Goal: Task Accomplishment & Management: Use online tool/utility

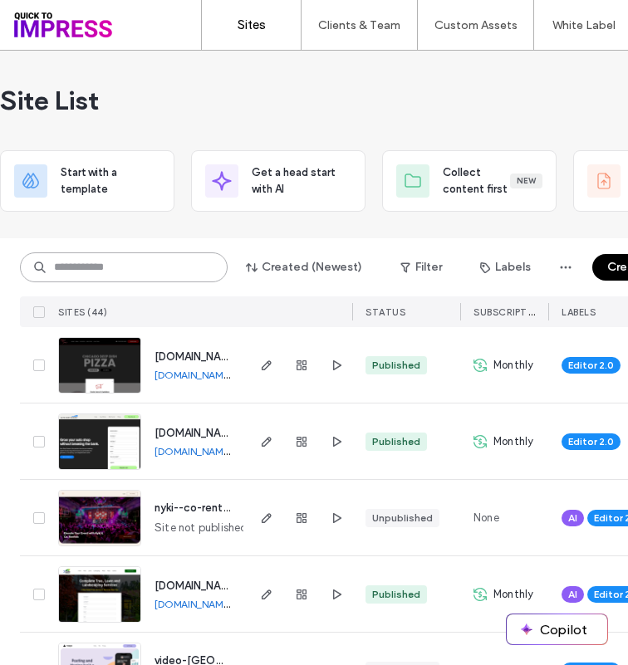
click at [118, 262] on input at bounding box center [124, 267] width 208 height 30
type input "*****"
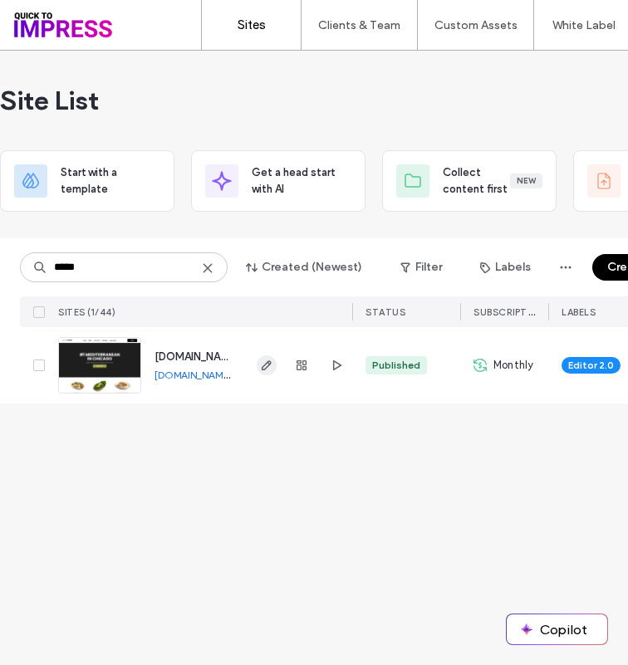
click at [268, 368] on icon "button" at bounding box center [266, 365] width 13 height 13
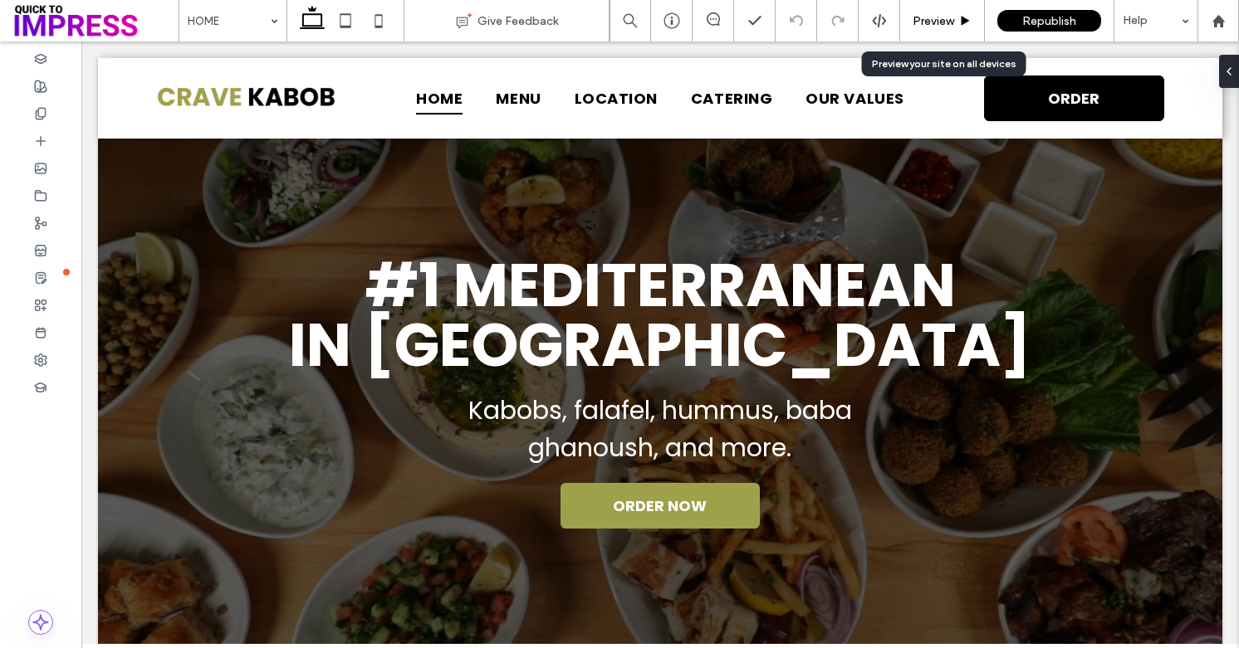
click at [941, 24] on span "Preview" at bounding box center [933, 21] width 42 height 14
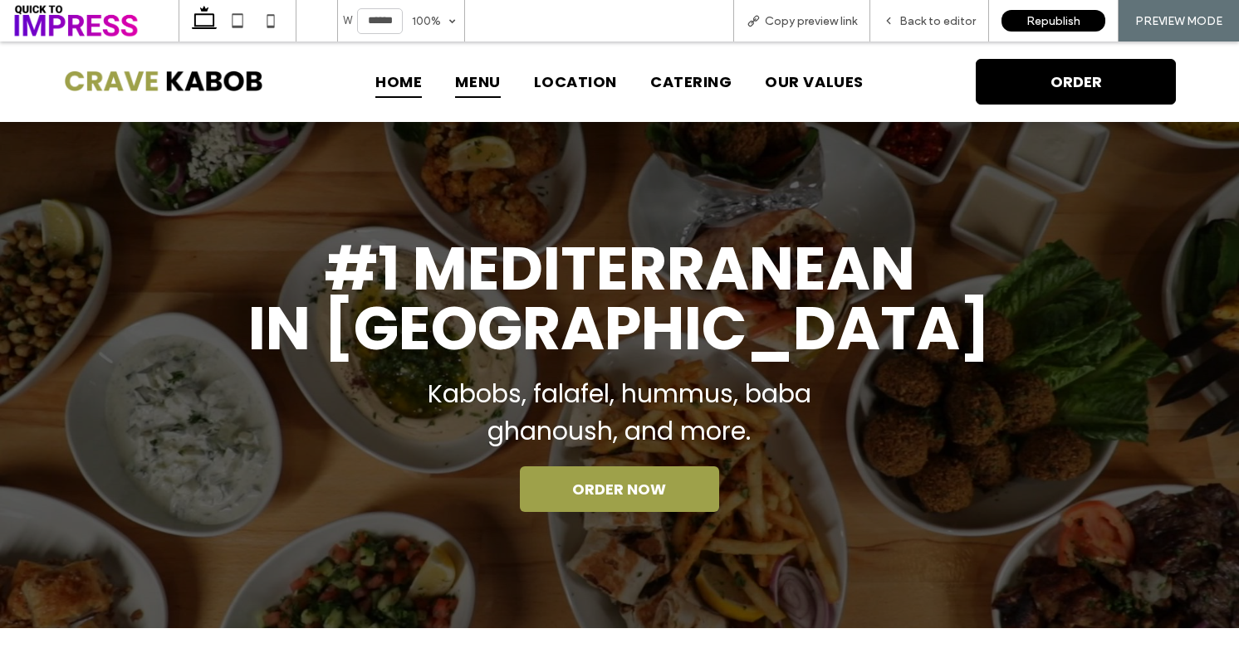
click at [480, 69] on span "MENU" at bounding box center [477, 82] width 45 height 32
click at [483, 85] on span "MENU" at bounding box center [477, 82] width 45 height 32
click at [938, 18] on span "Back to editor" at bounding box center [937, 21] width 76 height 14
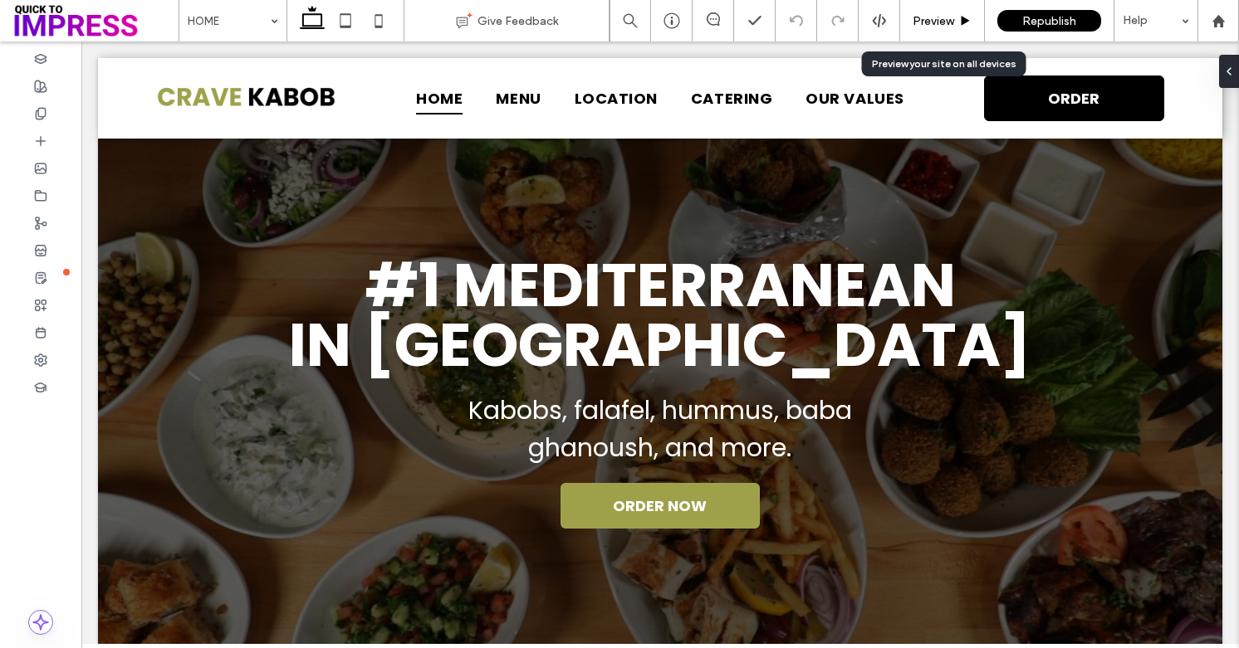
click at [948, 12] on div "Preview" at bounding box center [942, 21] width 85 height 42
click at [942, 20] on span "Preview" at bounding box center [933, 21] width 42 height 14
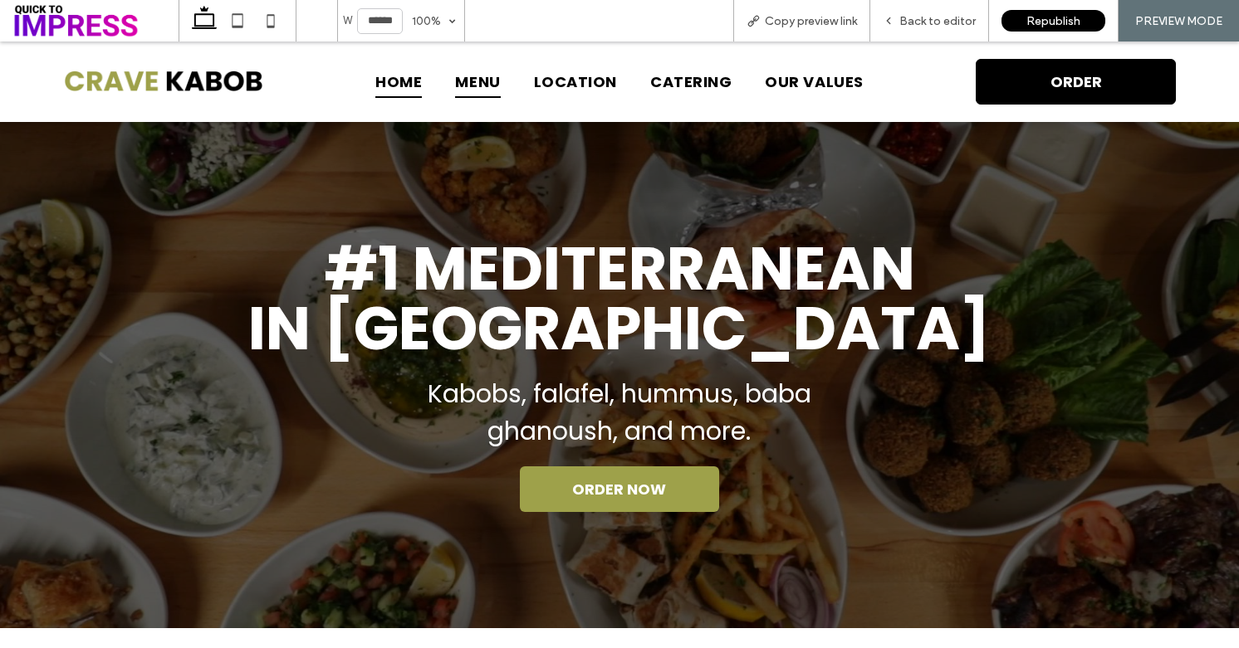
click at [498, 80] on span "MENU" at bounding box center [477, 82] width 45 height 32
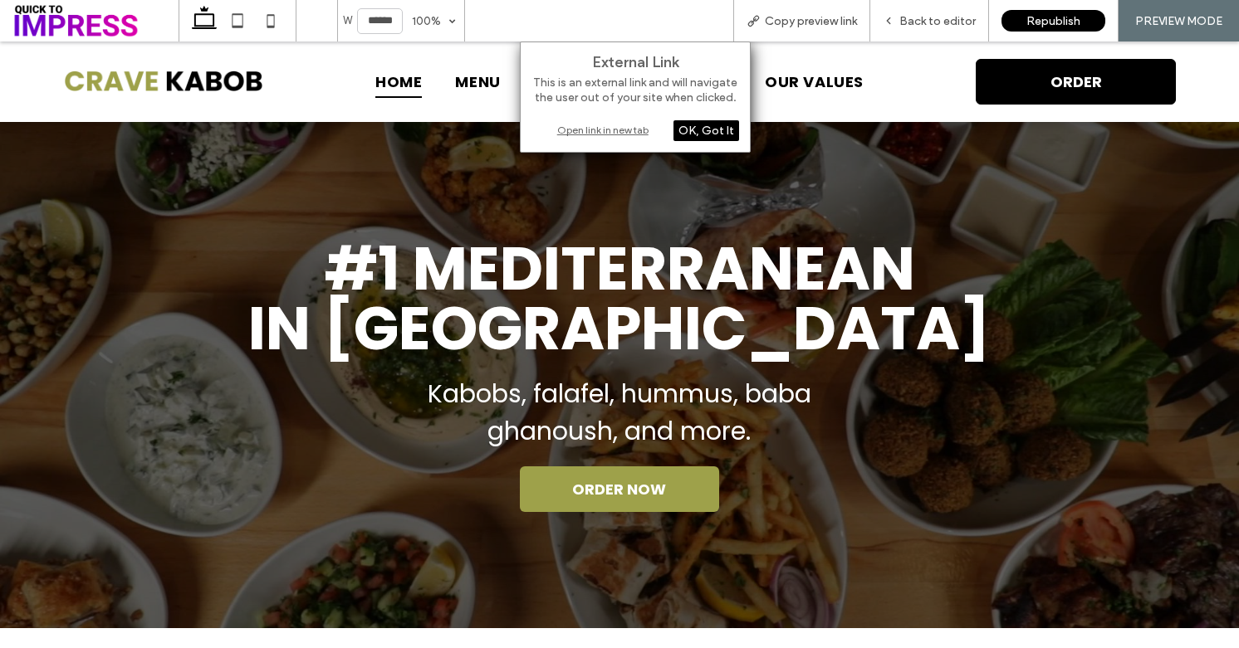
click at [607, 131] on div "Open link in new tab" at bounding box center [635, 129] width 208 height 17
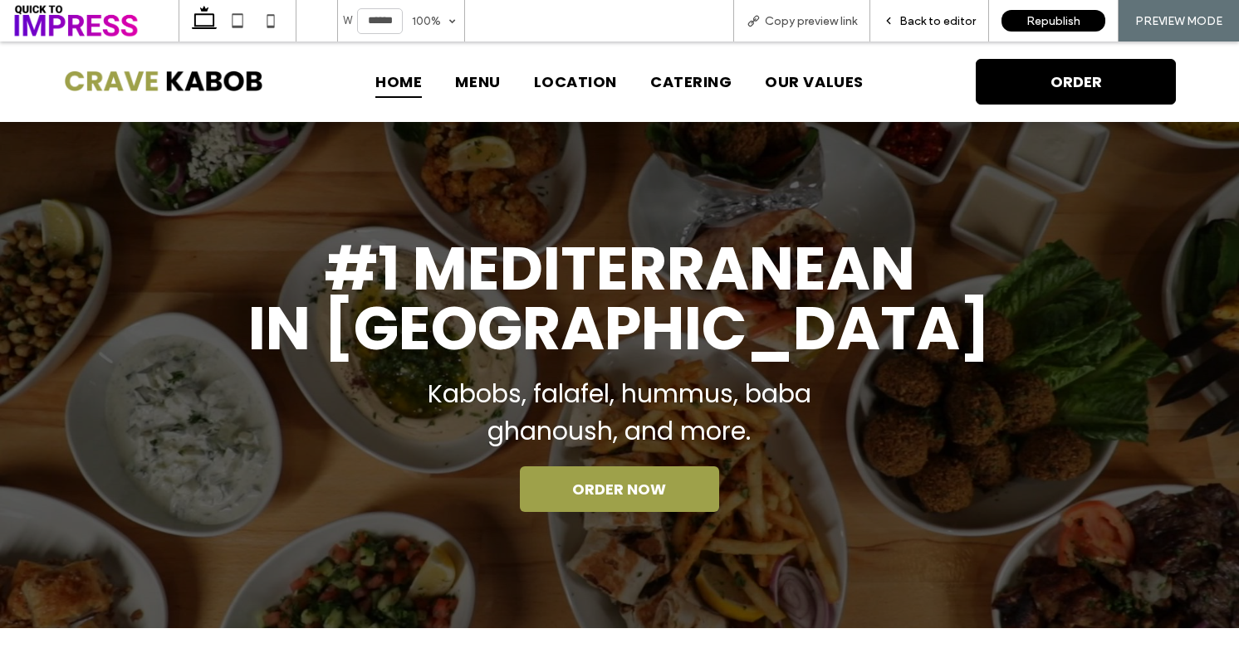
click at [908, 20] on span "Back to editor" at bounding box center [937, 21] width 76 height 14
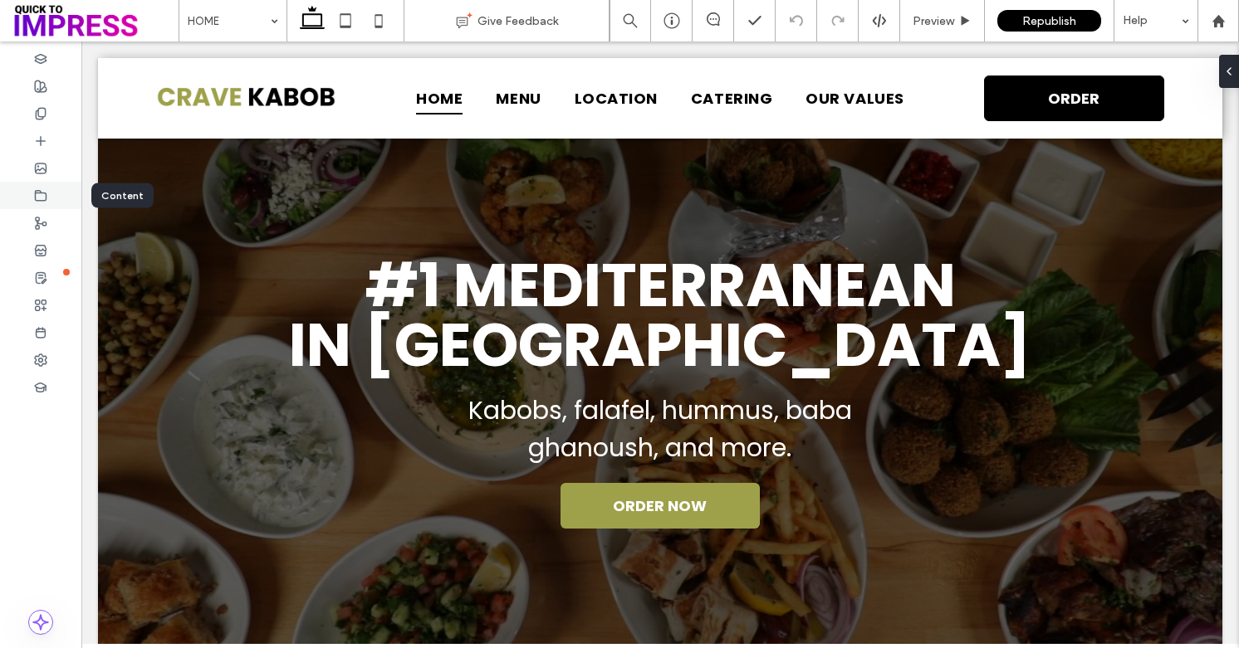
click at [36, 195] on use at bounding box center [41, 195] width 11 height 10
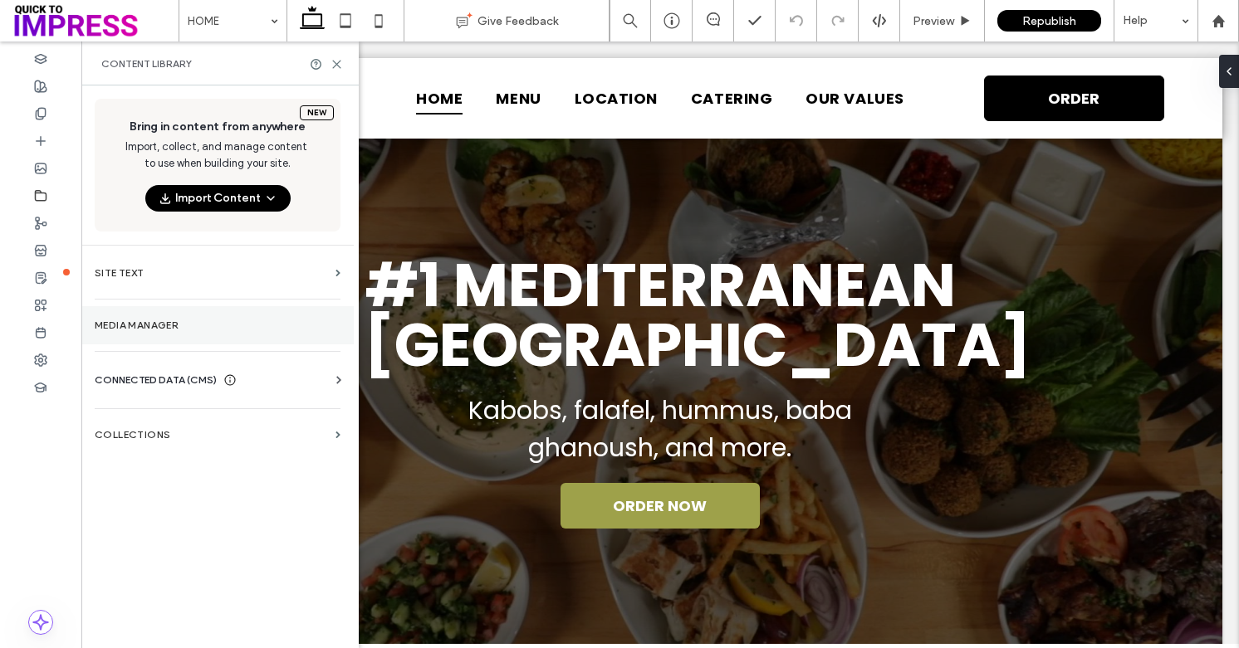
click at [127, 328] on label "Media Manager" at bounding box center [218, 326] width 246 height 12
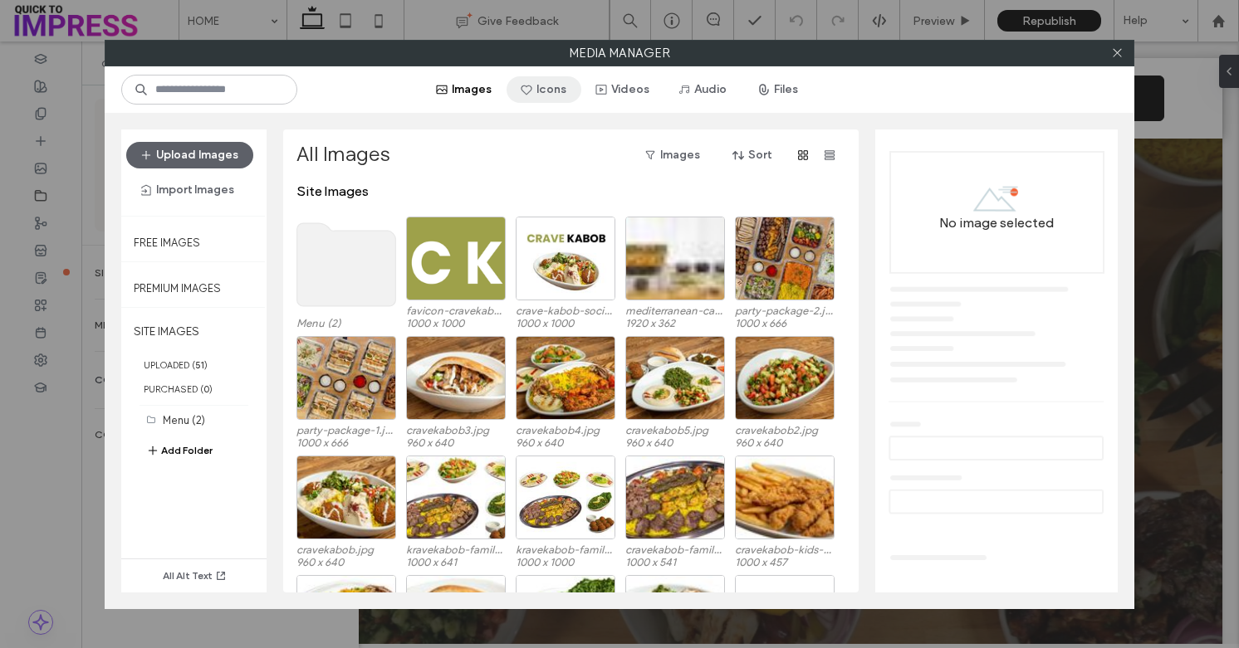
click at [536, 91] on button "Icons" at bounding box center [543, 89] width 75 height 27
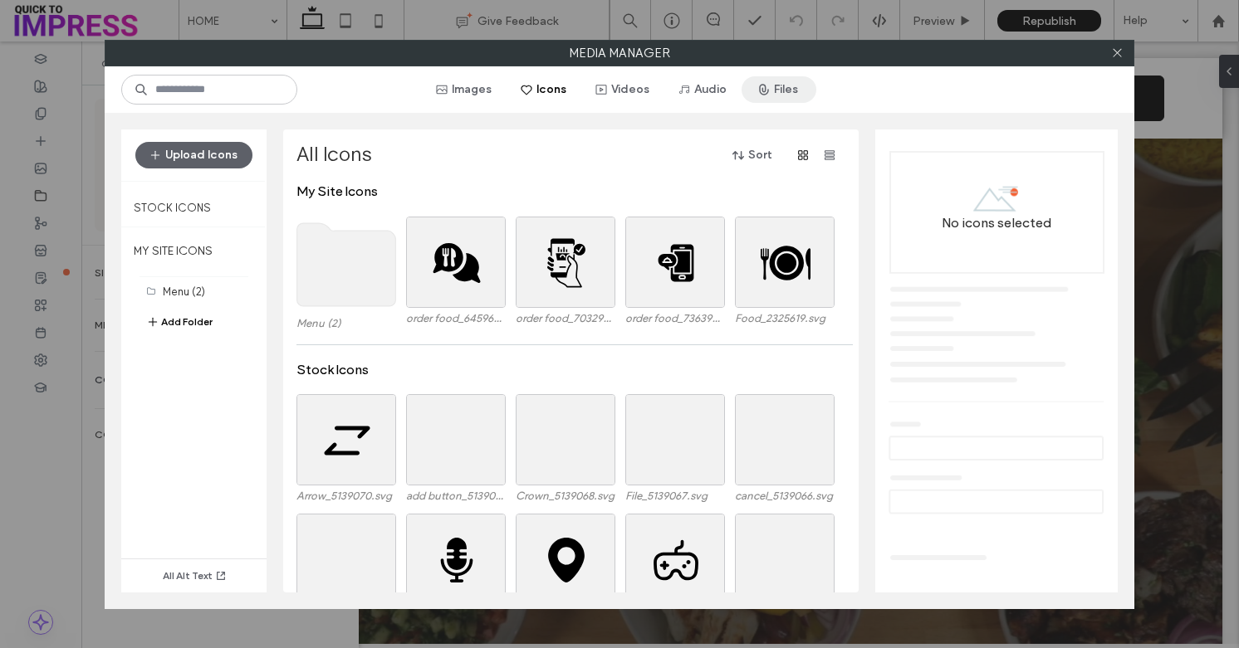
click at [767, 95] on span "button" at bounding box center [765, 89] width 17 height 25
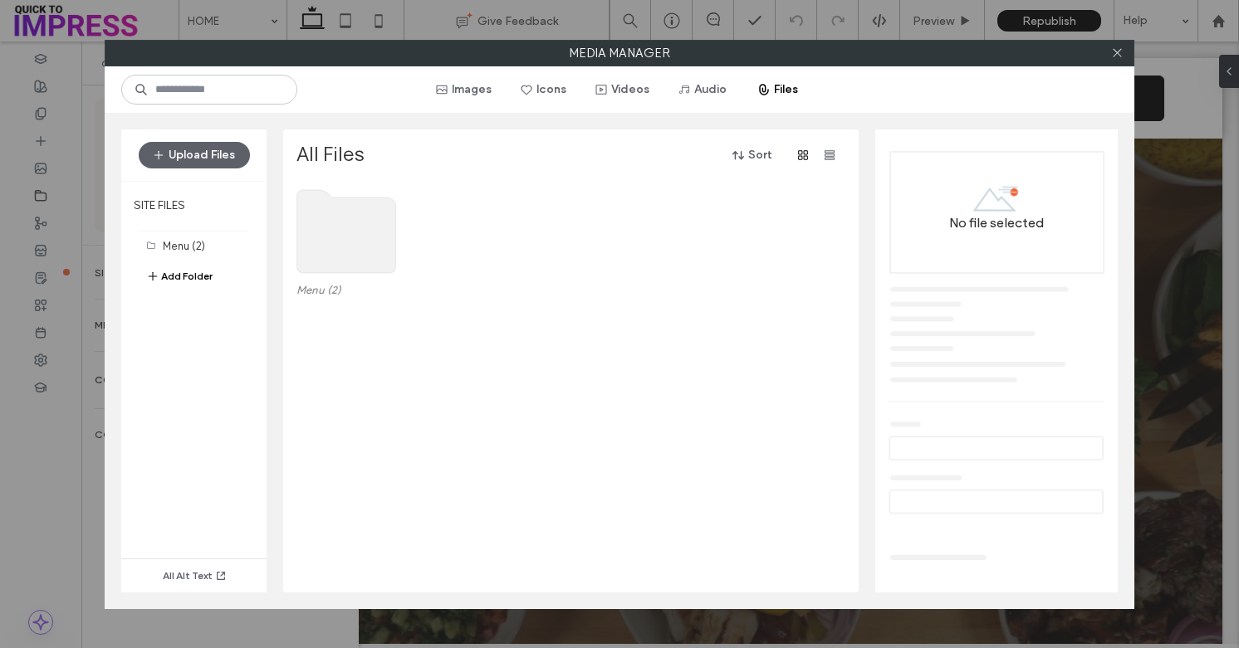
click at [352, 243] on use at bounding box center [346, 231] width 99 height 83
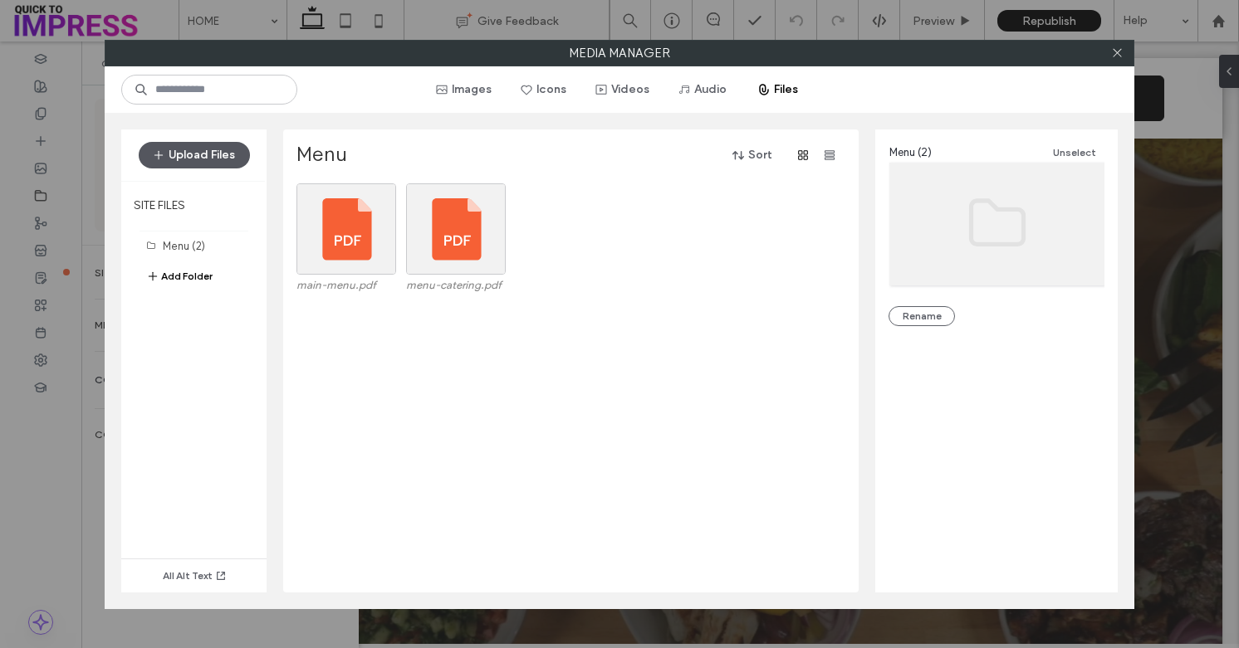
click at [198, 154] on button "Upload Files" at bounding box center [194, 155] width 111 height 27
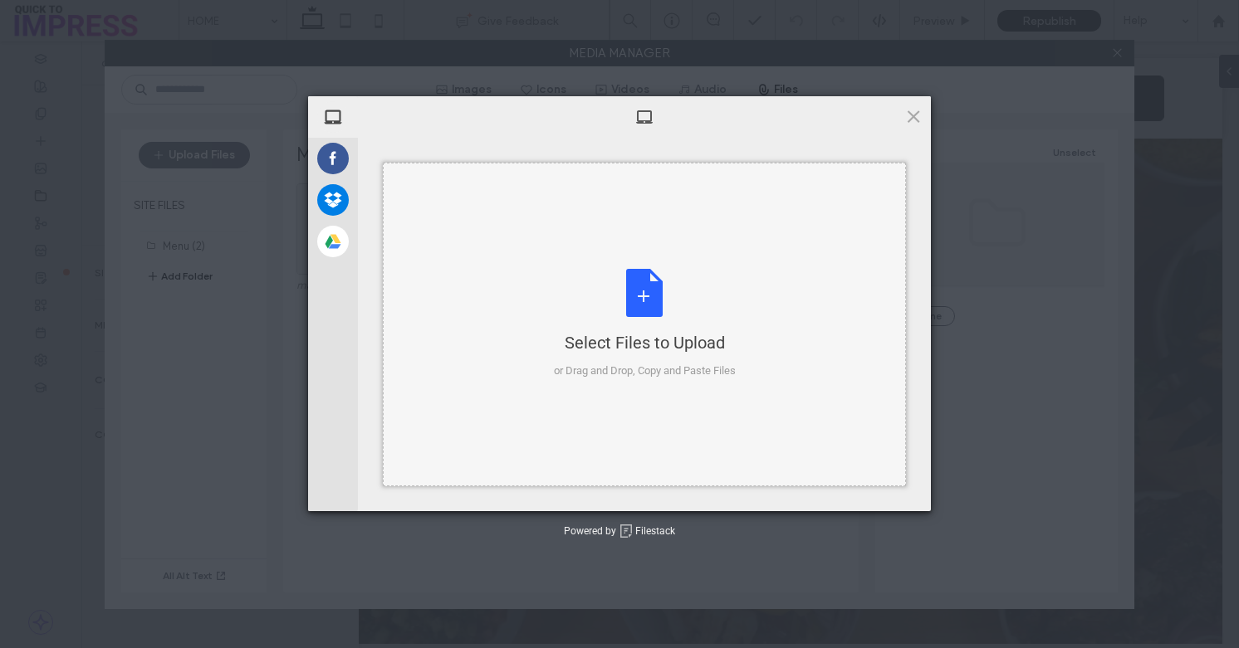
click at [649, 286] on div "Select Files to Upload or Drag and Drop, Copy and Paste Files" at bounding box center [645, 324] width 182 height 110
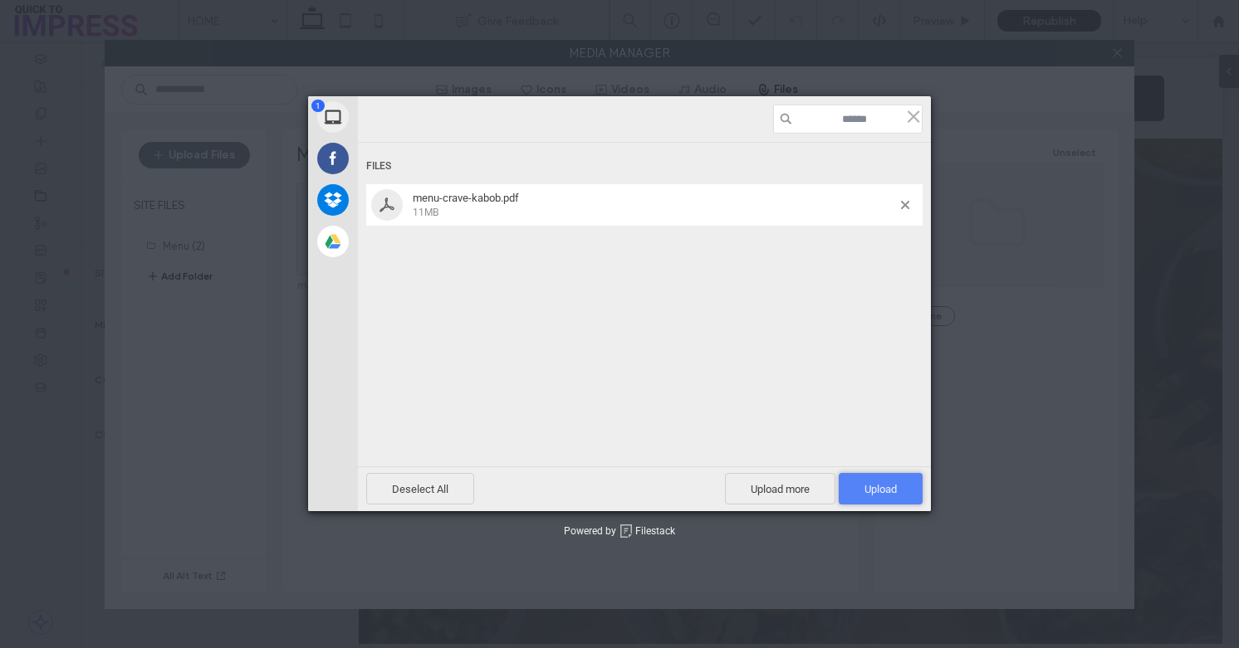
click at [873, 482] on span "Upload 1" at bounding box center [880, 489] width 84 height 32
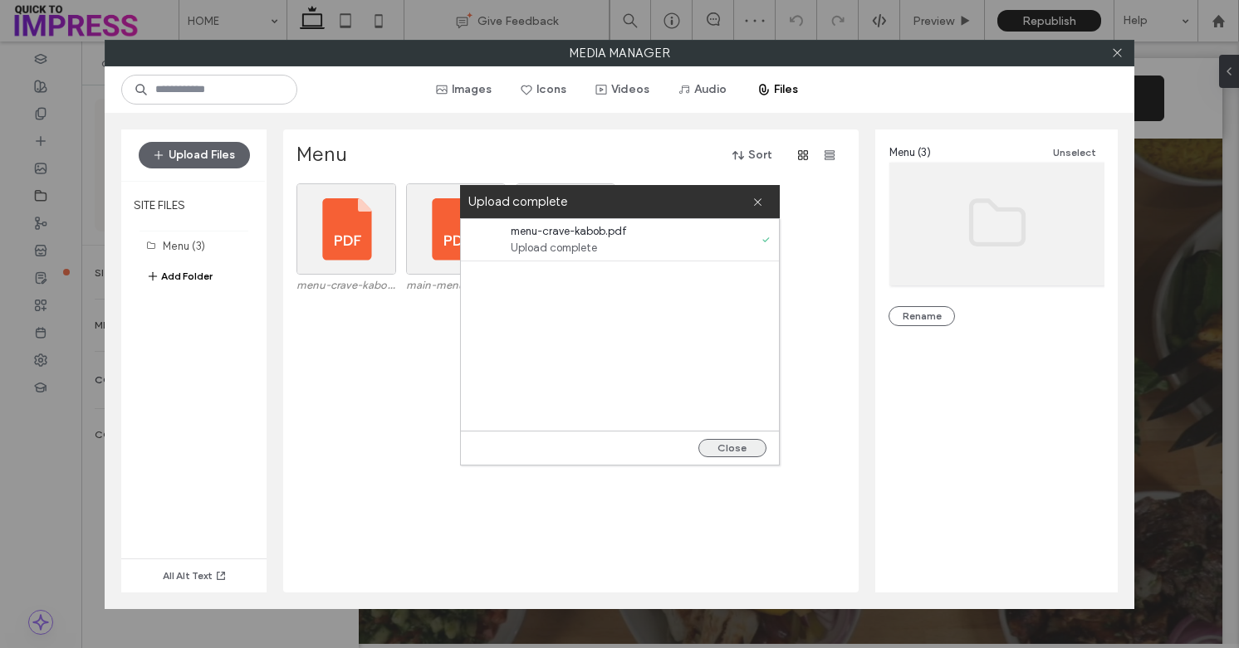
click at [755, 446] on button "Close" at bounding box center [732, 448] width 68 height 18
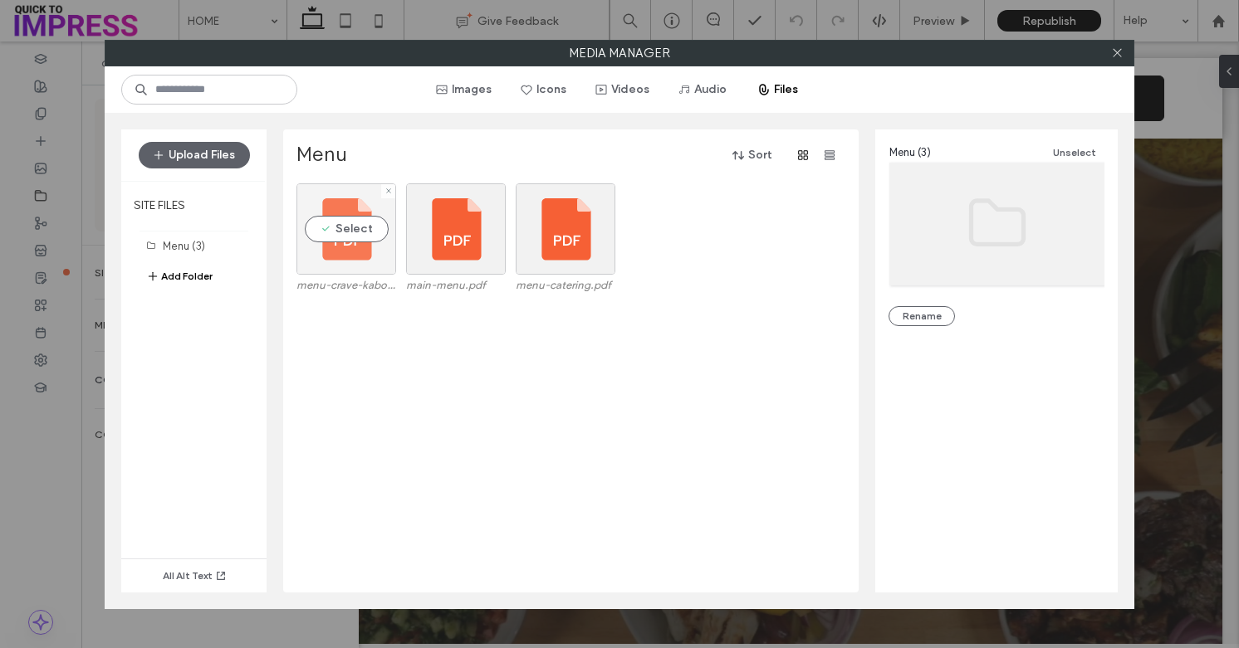
click at [365, 230] on div "Select" at bounding box center [346, 228] width 100 height 91
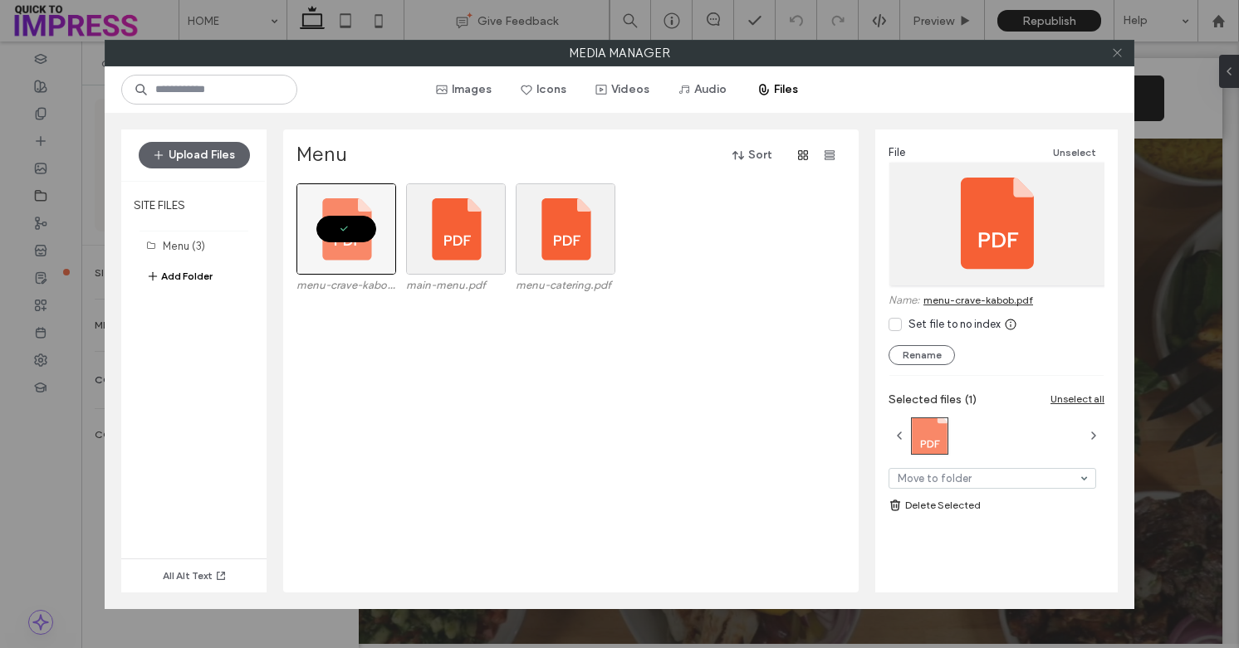
click at [1116, 53] on icon at bounding box center [1117, 52] width 12 height 12
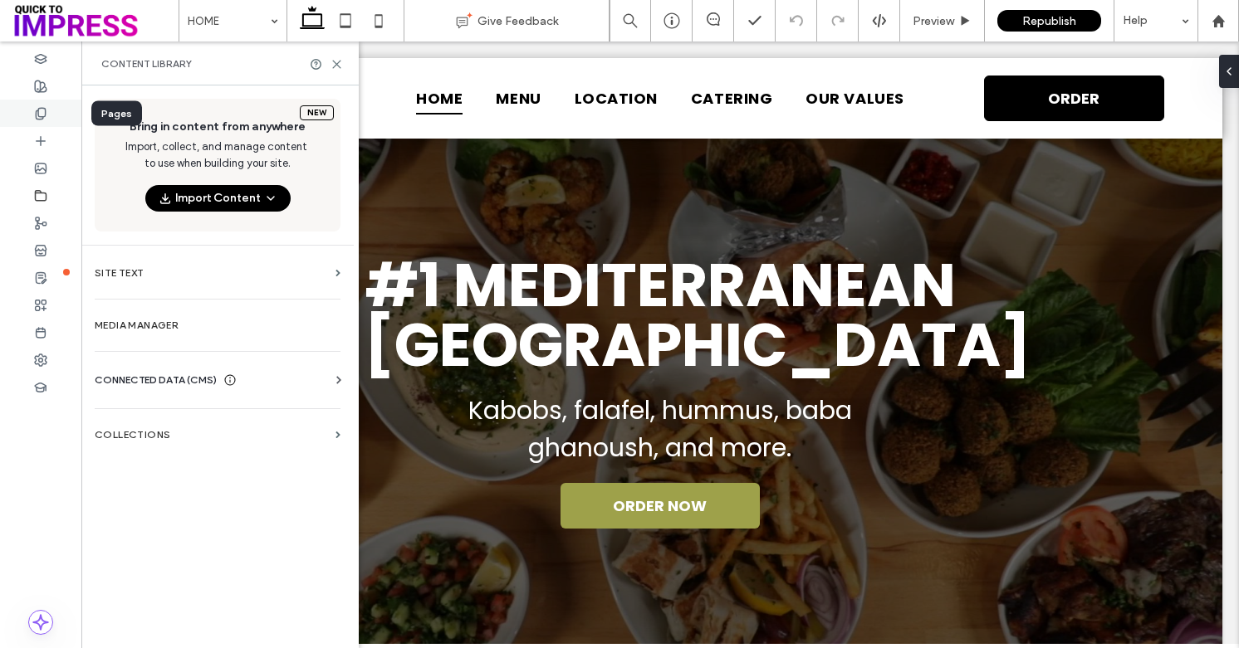
click at [38, 120] on div at bounding box center [40, 113] width 81 height 27
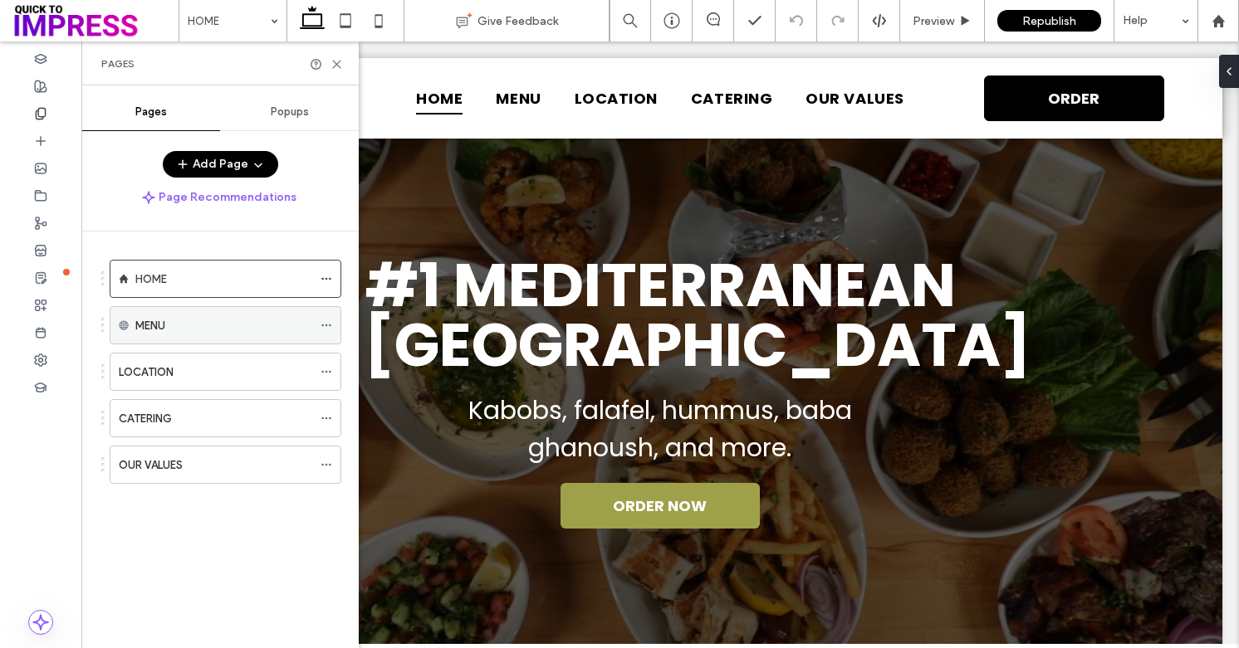
click at [283, 328] on div "MENU" at bounding box center [223, 325] width 177 height 17
click at [325, 325] on use at bounding box center [325, 326] width 9 height 2
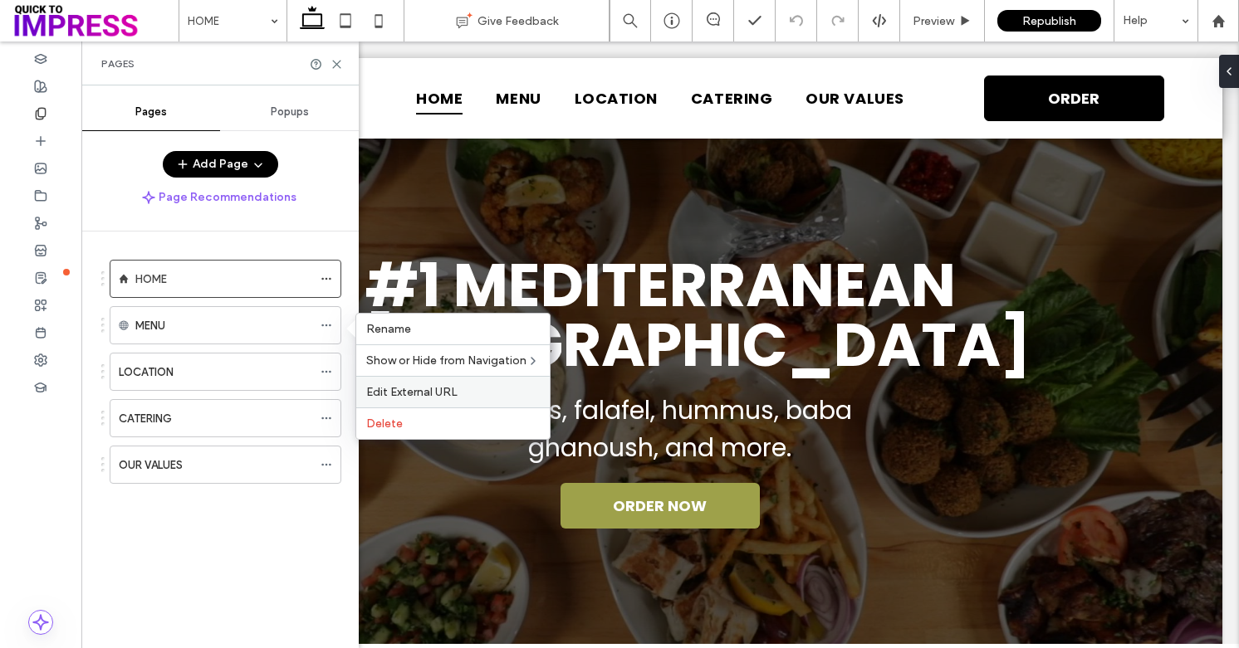
click at [398, 396] on span "Edit External URL" at bounding box center [411, 392] width 91 height 14
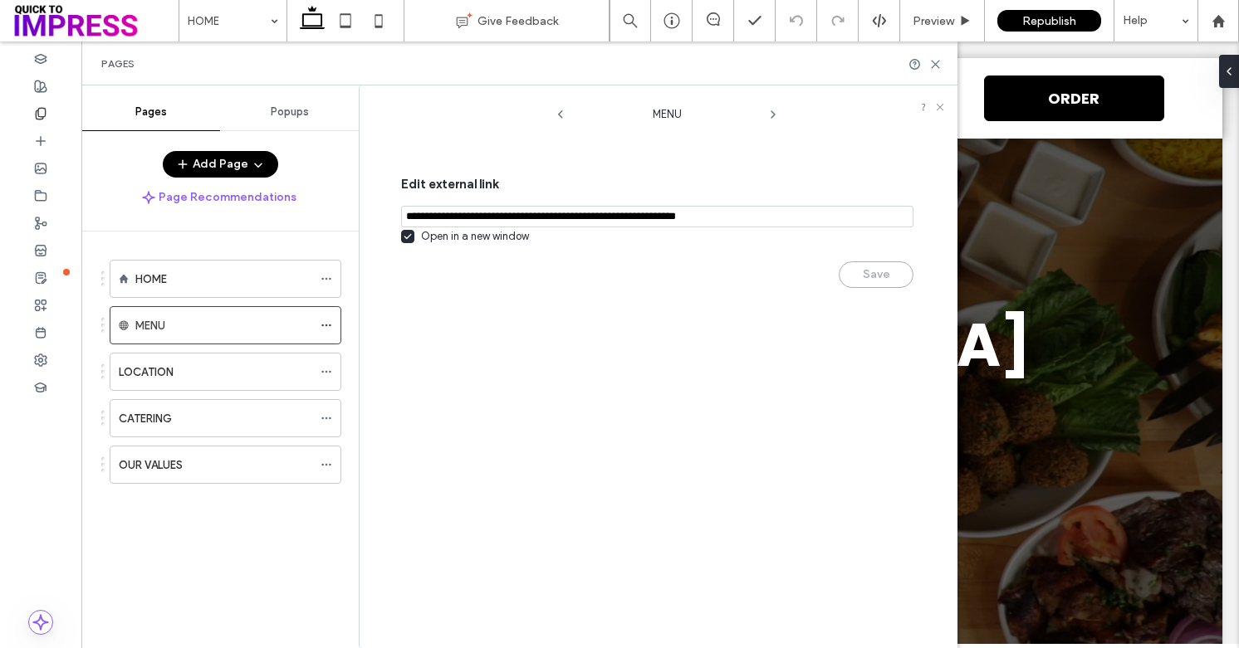
drag, startPoint x: 687, startPoint y: 219, endPoint x: 901, endPoint y: 240, distance: 215.2
click at [900, 240] on div "Edit external link Open in a new window Save" at bounding box center [657, 232] width 512 height 149
click at [933, 66] on use at bounding box center [934, 64] width 7 height 7
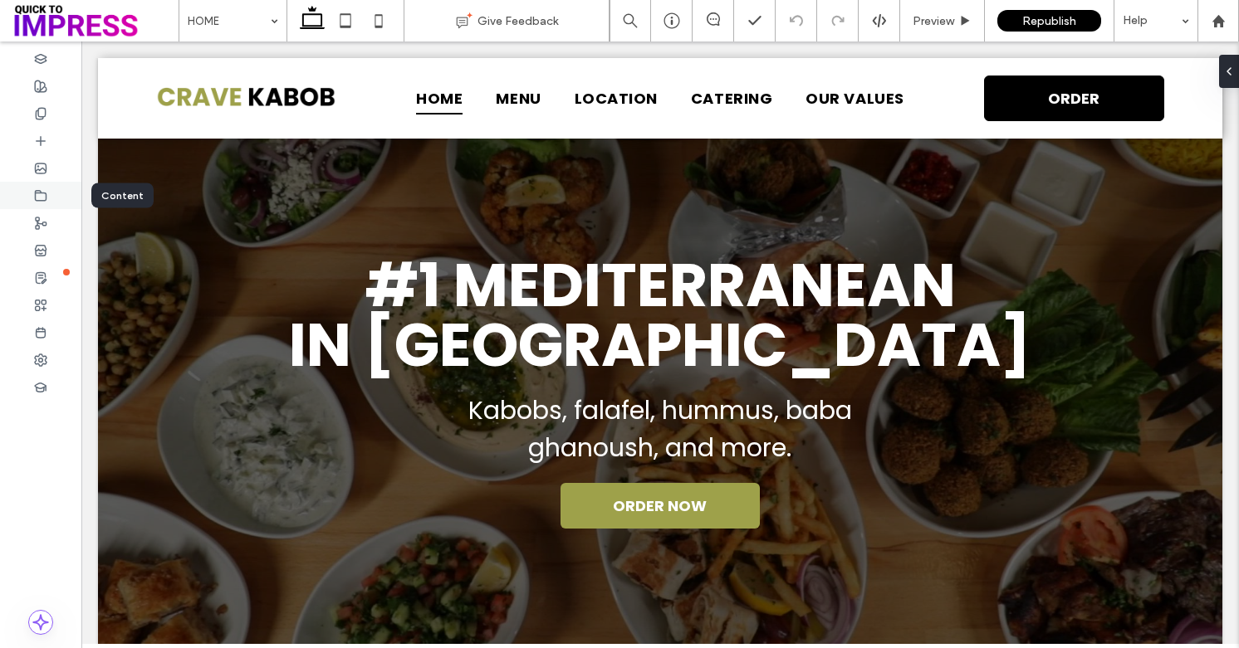
click at [36, 202] on icon at bounding box center [40, 195] width 13 height 13
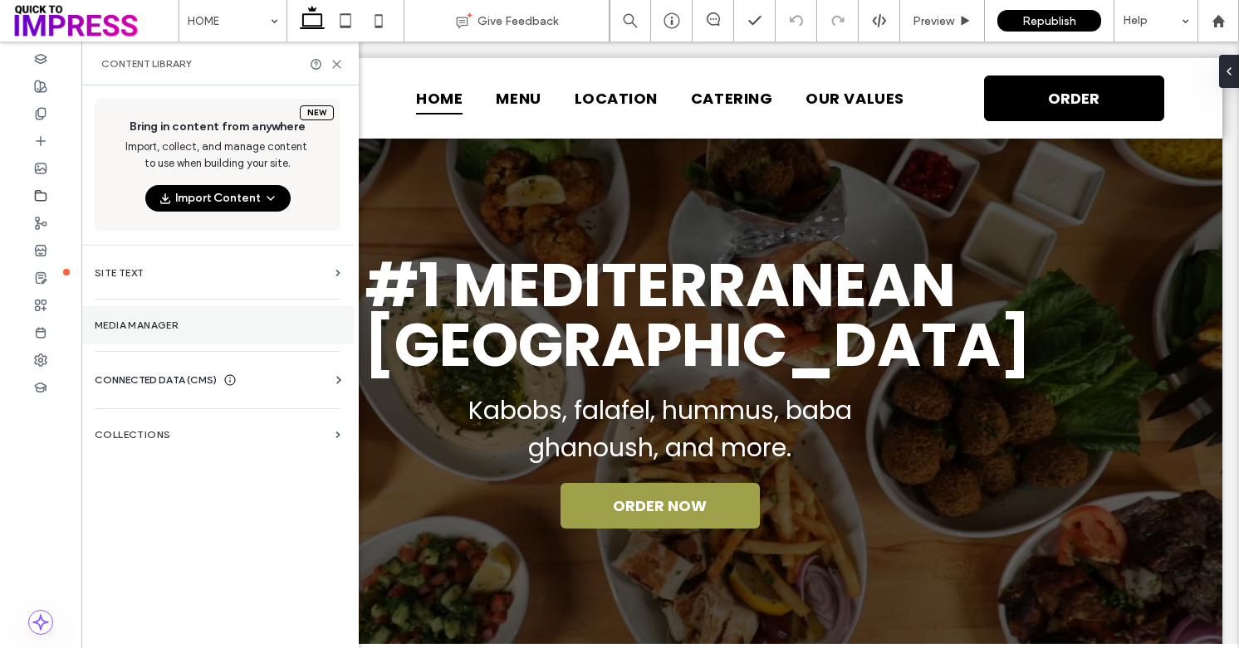
click at [209, 328] on label "Media Manager" at bounding box center [218, 326] width 246 height 12
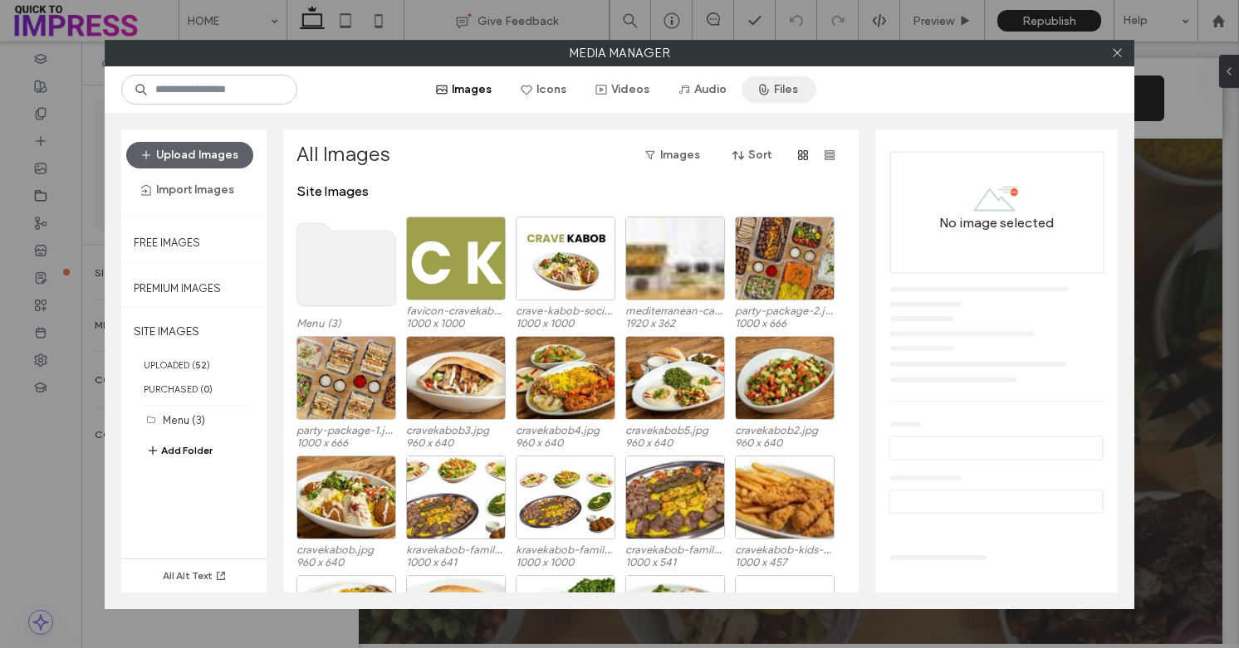
click at [760, 91] on use "button" at bounding box center [764, 90] width 8 height 10
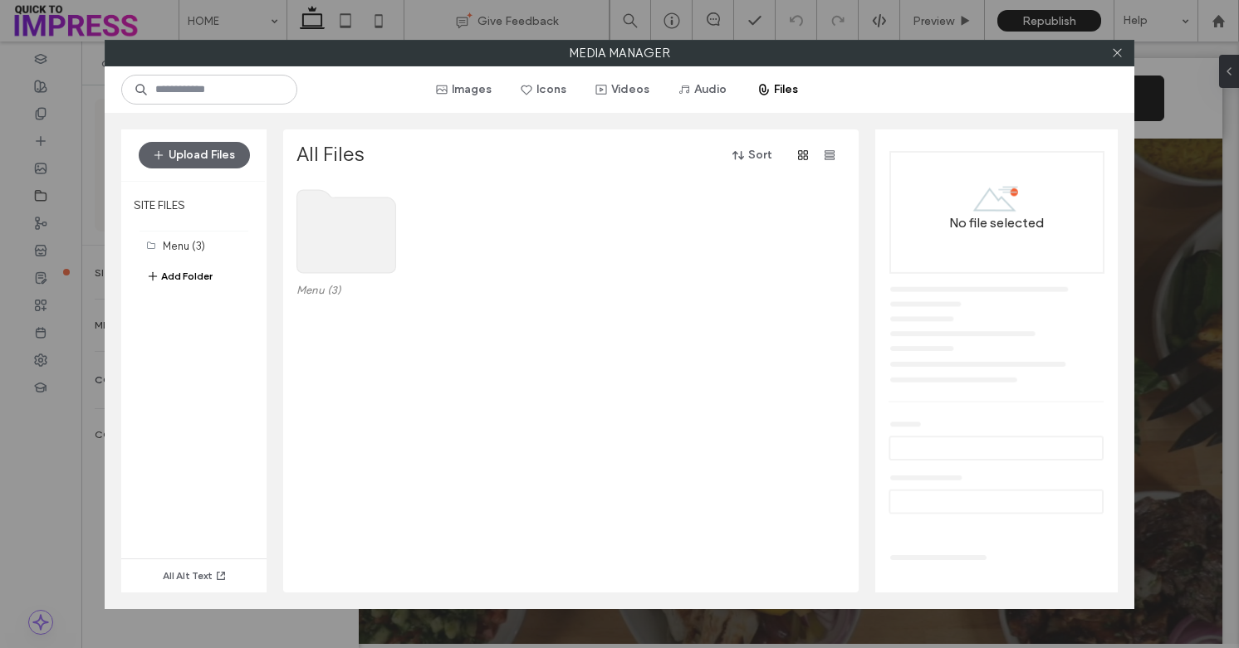
click at [348, 246] on use at bounding box center [346, 231] width 99 height 83
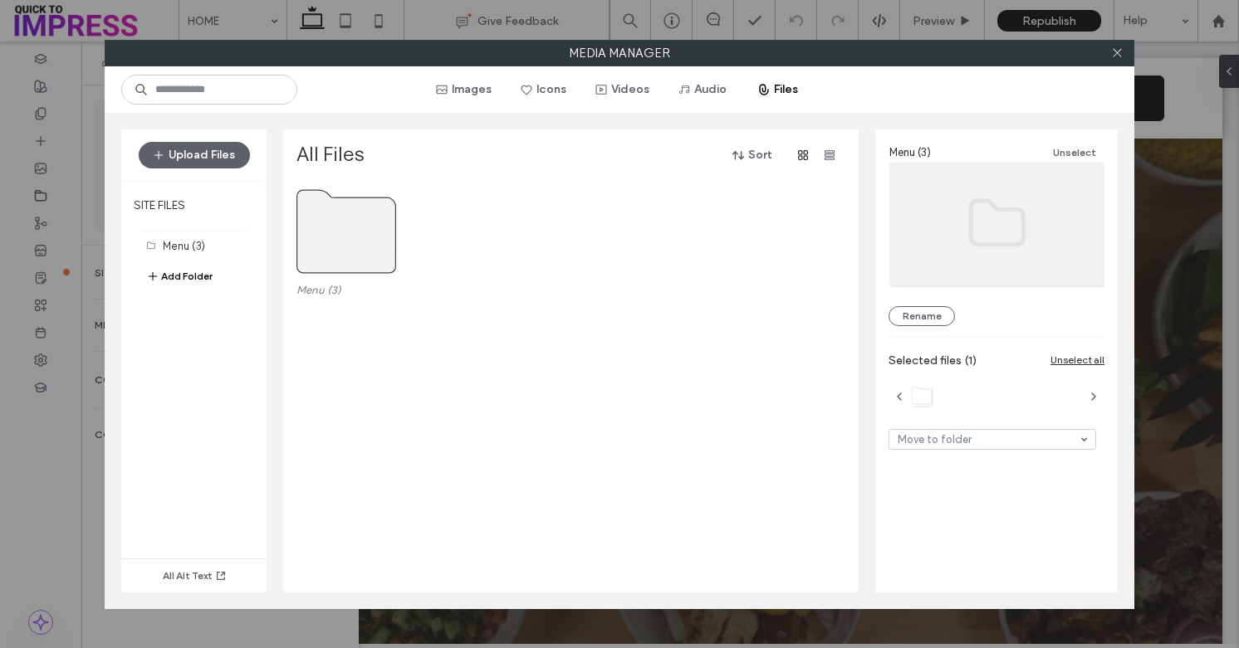
click at [348, 246] on use at bounding box center [346, 231] width 99 height 83
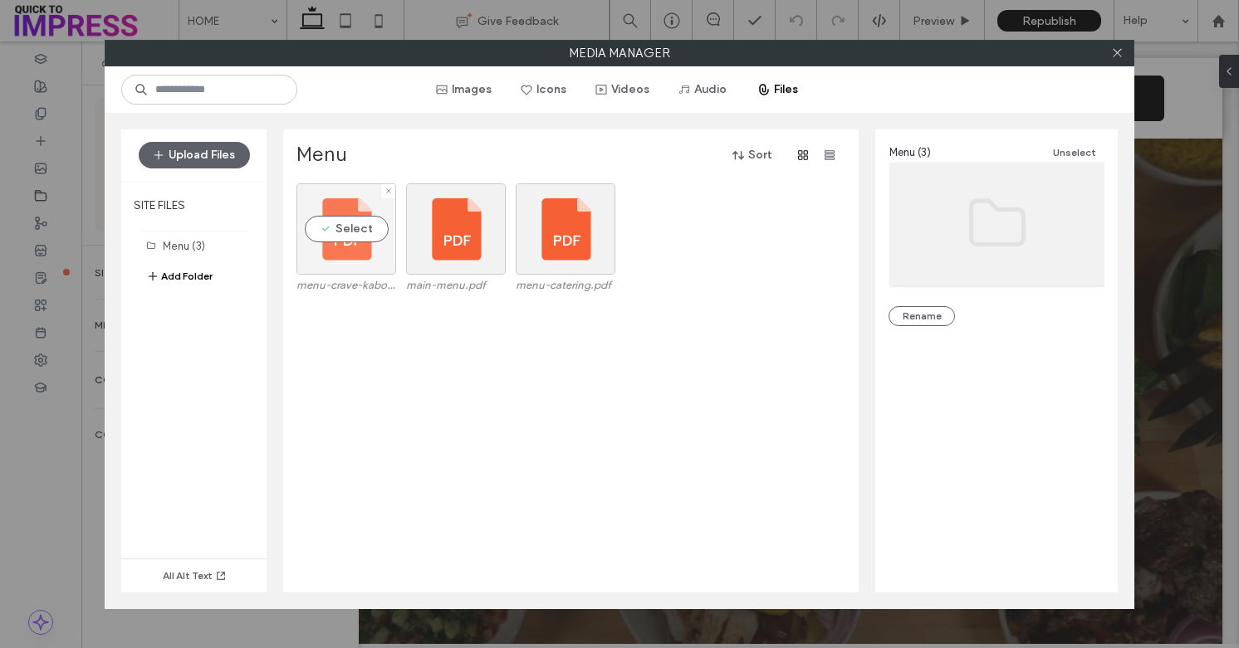
click at [325, 256] on div "Select" at bounding box center [346, 228] width 100 height 91
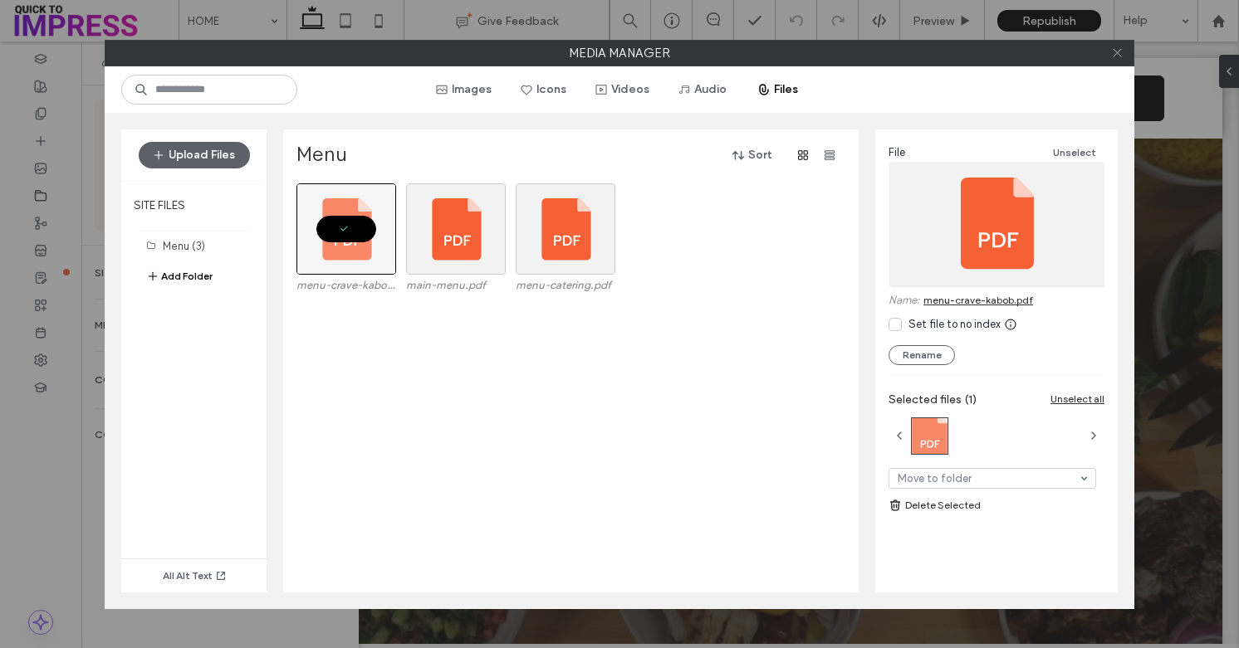
click at [1112, 57] on icon at bounding box center [1117, 52] width 12 height 12
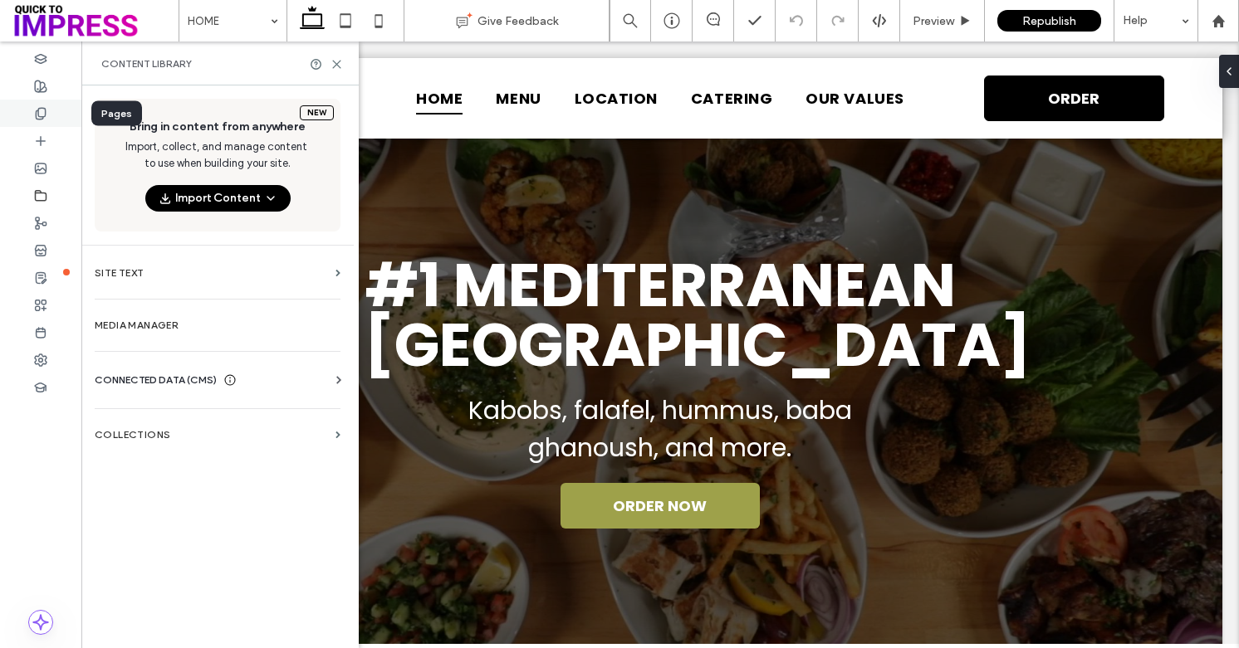
click at [38, 108] on use at bounding box center [40, 113] width 9 height 11
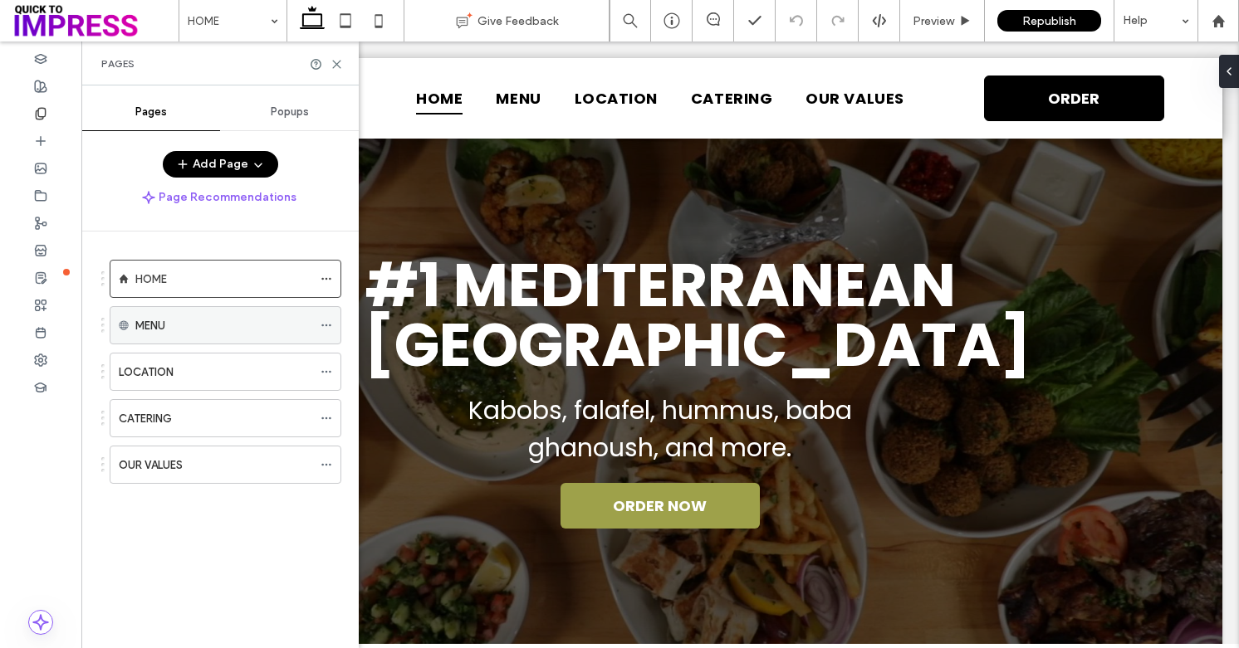
click at [239, 331] on div "MENU" at bounding box center [223, 325] width 177 height 17
click at [250, 320] on div "MENU" at bounding box center [223, 325] width 177 height 17
click at [250, 322] on div "MENU" at bounding box center [223, 325] width 177 height 17
click at [256, 334] on div "MENU" at bounding box center [223, 325] width 177 height 17
click at [249, 390] on div "LOCATION" at bounding box center [226, 372] width 232 height 38
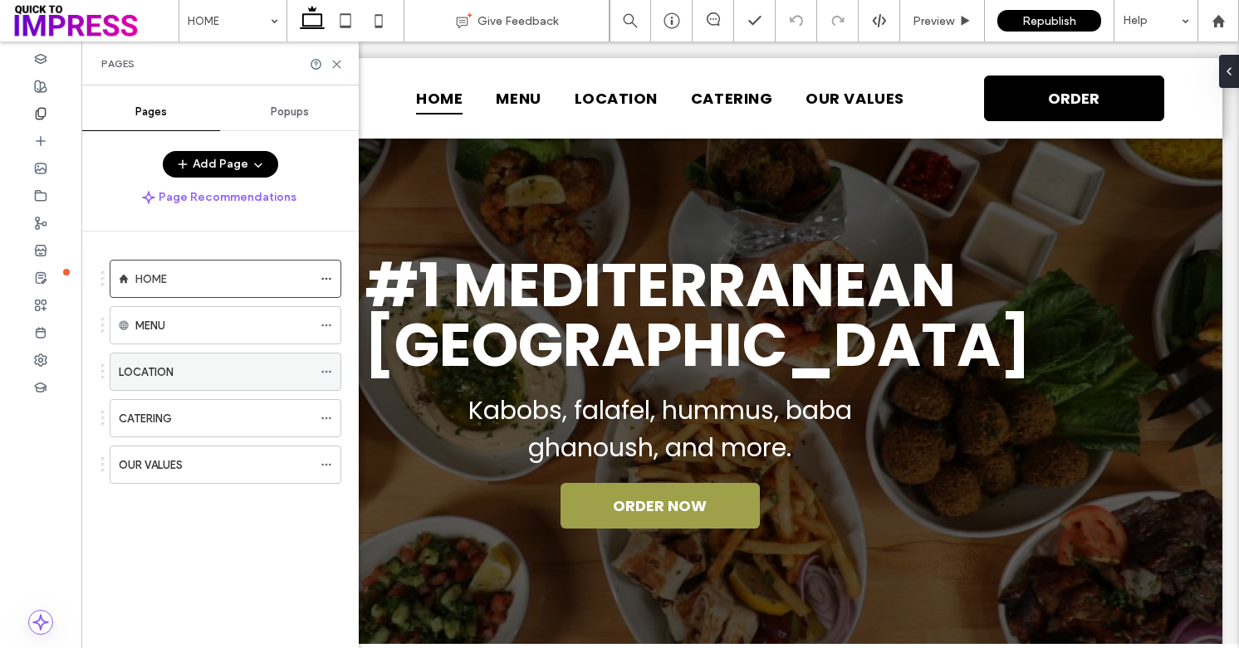
click at [229, 368] on div "LOCATION" at bounding box center [215, 372] width 193 height 17
click at [220, 328] on div "MENU" at bounding box center [223, 325] width 177 height 17
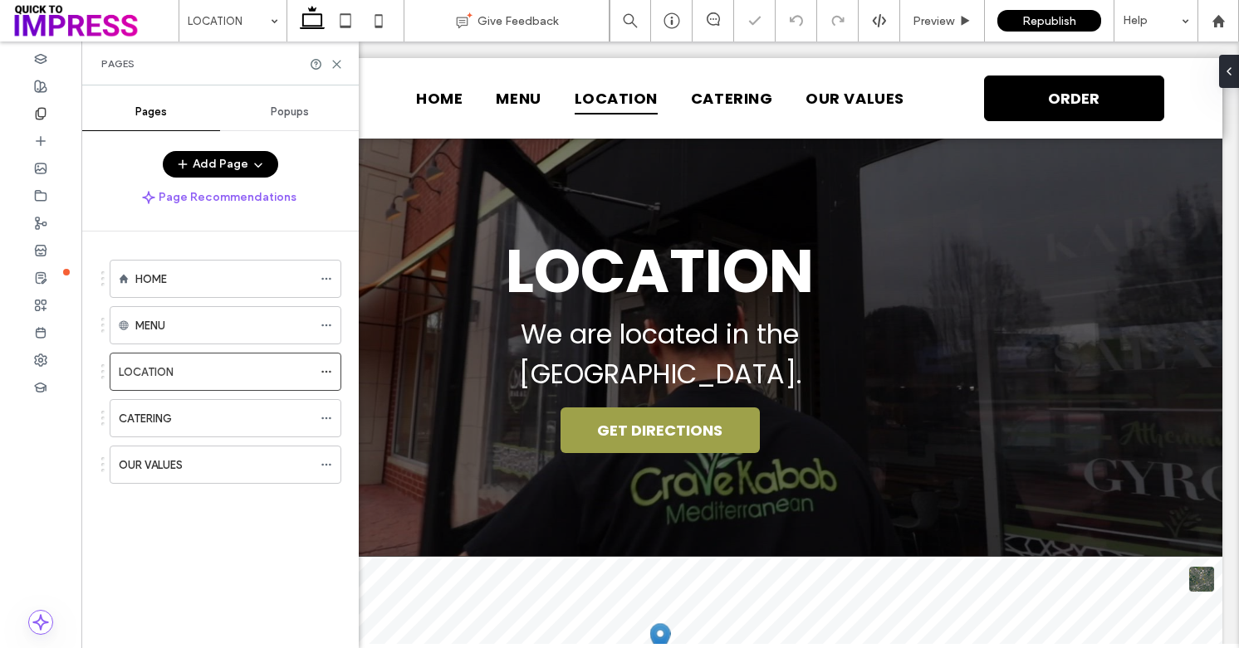
click at [220, 328] on div "MENU" at bounding box center [223, 325] width 177 height 17
click at [331, 325] on icon at bounding box center [326, 326] width 12 height 12
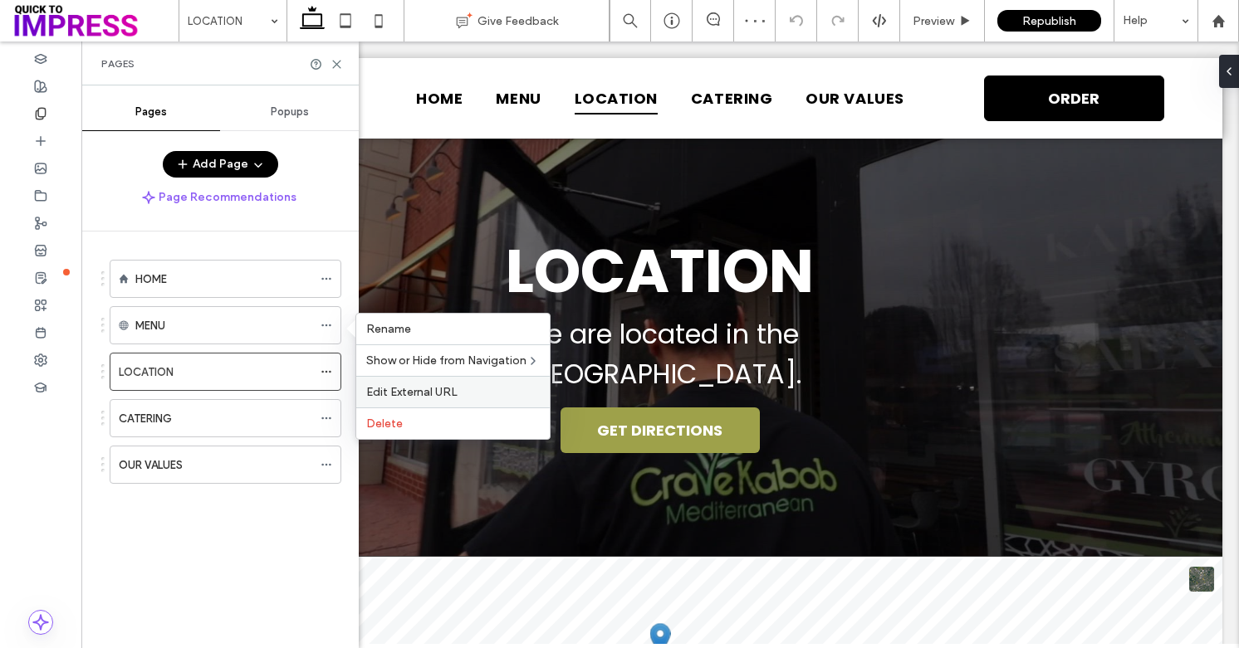
click at [383, 389] on span "Edit External URL" at bounding box center [411, 392] width 91 height 14
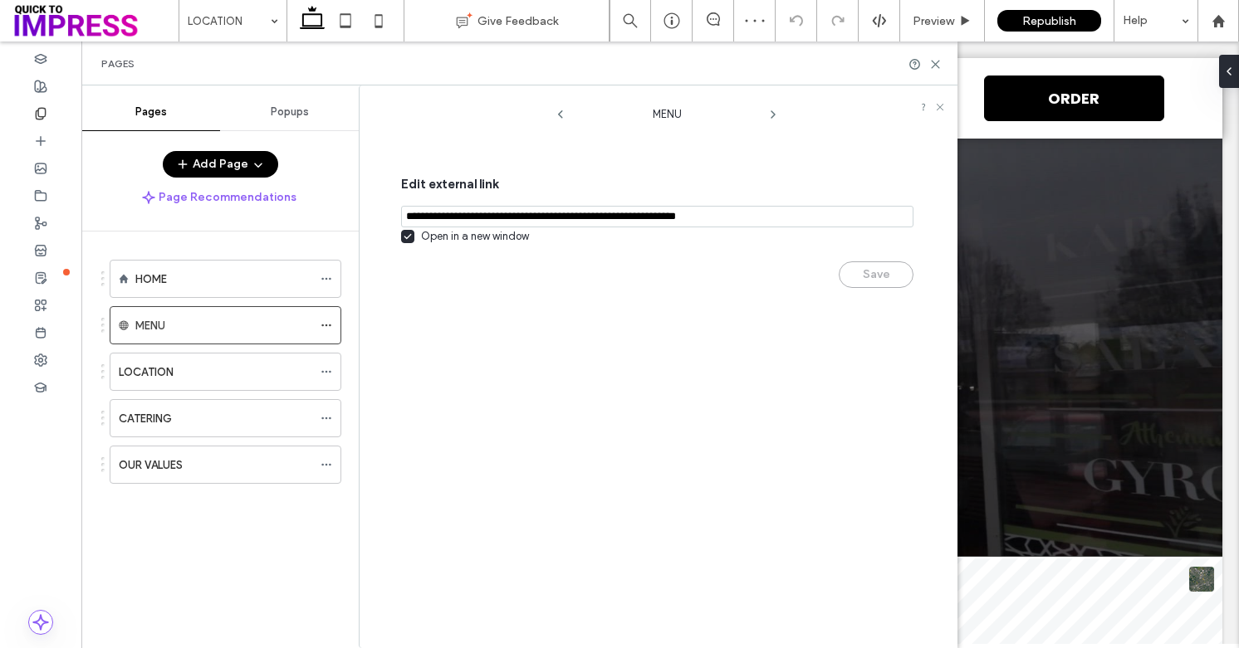
click at [634, 211] on input "notEmpty,url" at bounding box center [657, 217] width 512 height 22
paste input "**********"
type input "**********"
click at [855, 280] on button "Save" at bounding box center [875, 275] width 75 height 27
click at [932, 63] on icon at bounding box center [935, 64] width 12 height 12
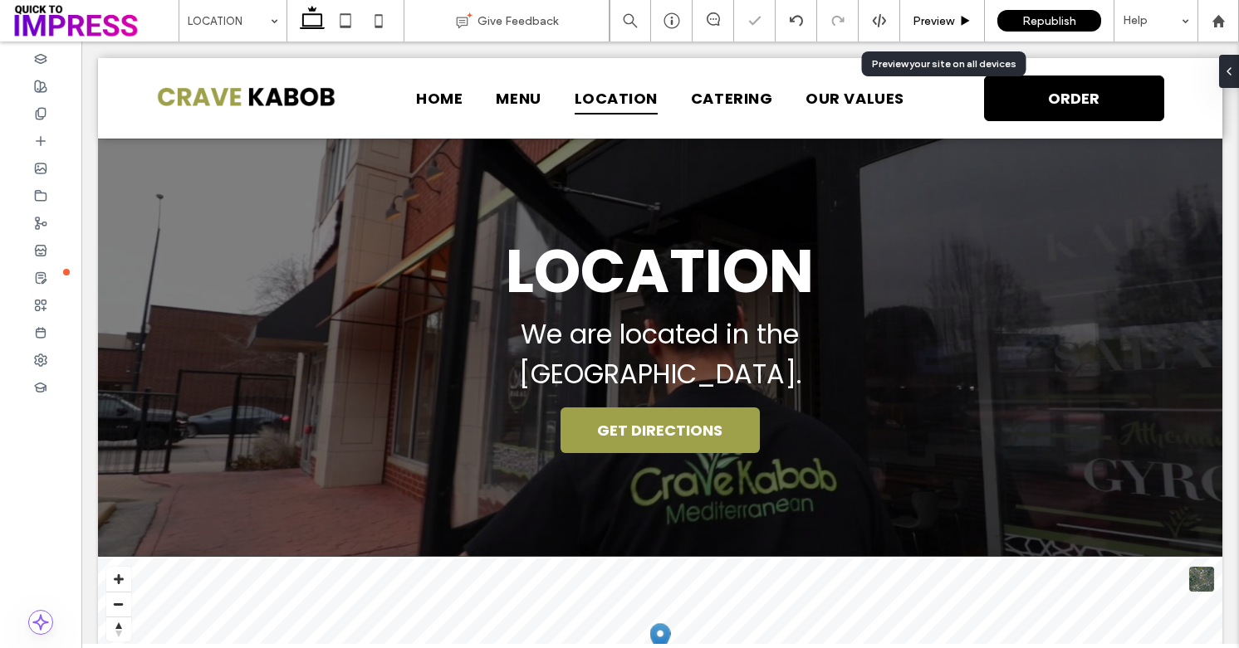
click at [930, 18] on span "Preview" at bounding box center [933, 21] width 42 height 14
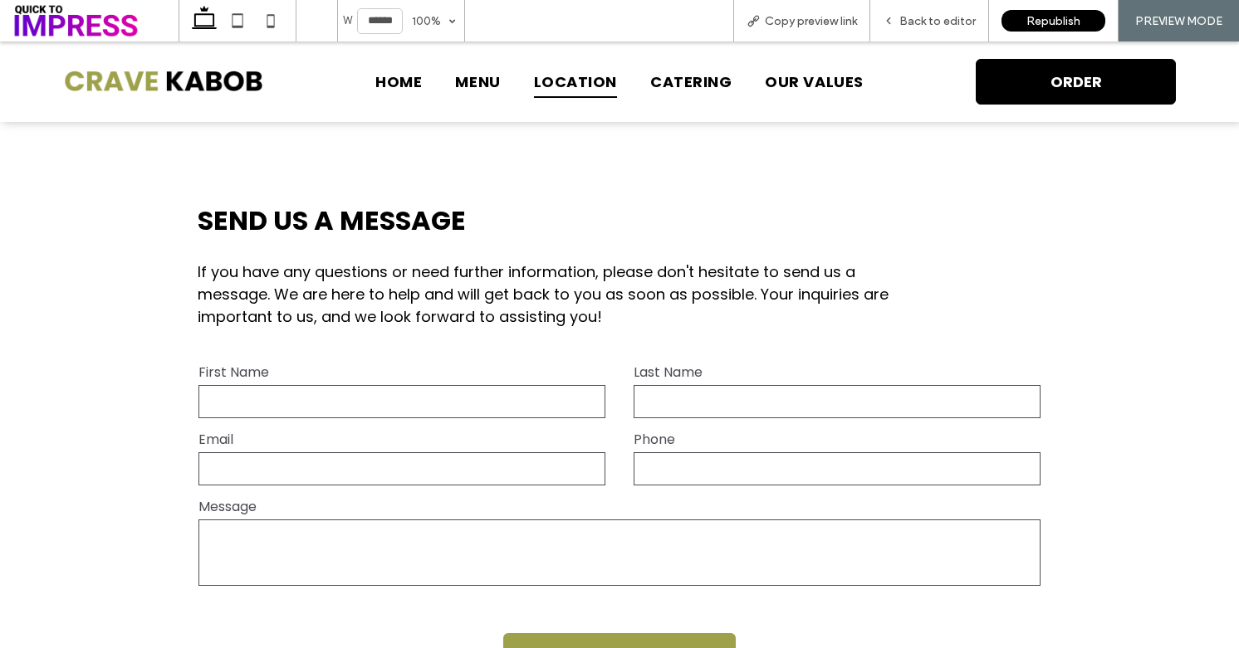
scroll to position [804, 0]
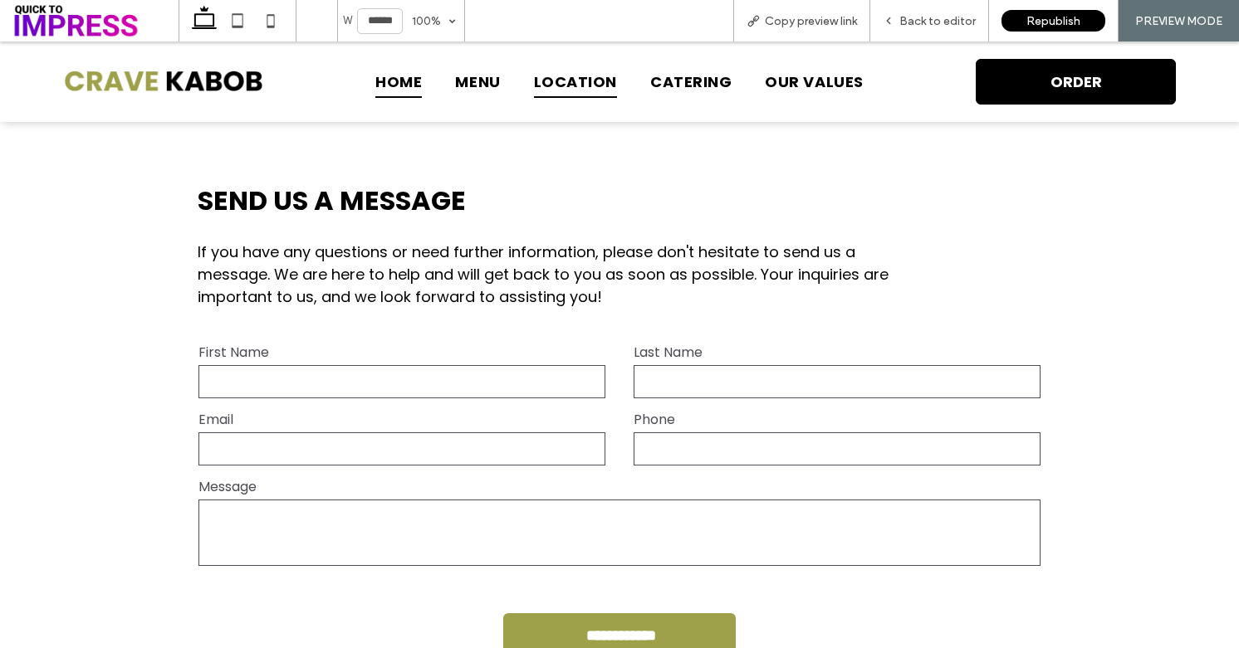
click at [398, 84] on span "HOME" at bounding box center [398, 82] width 46 height 32
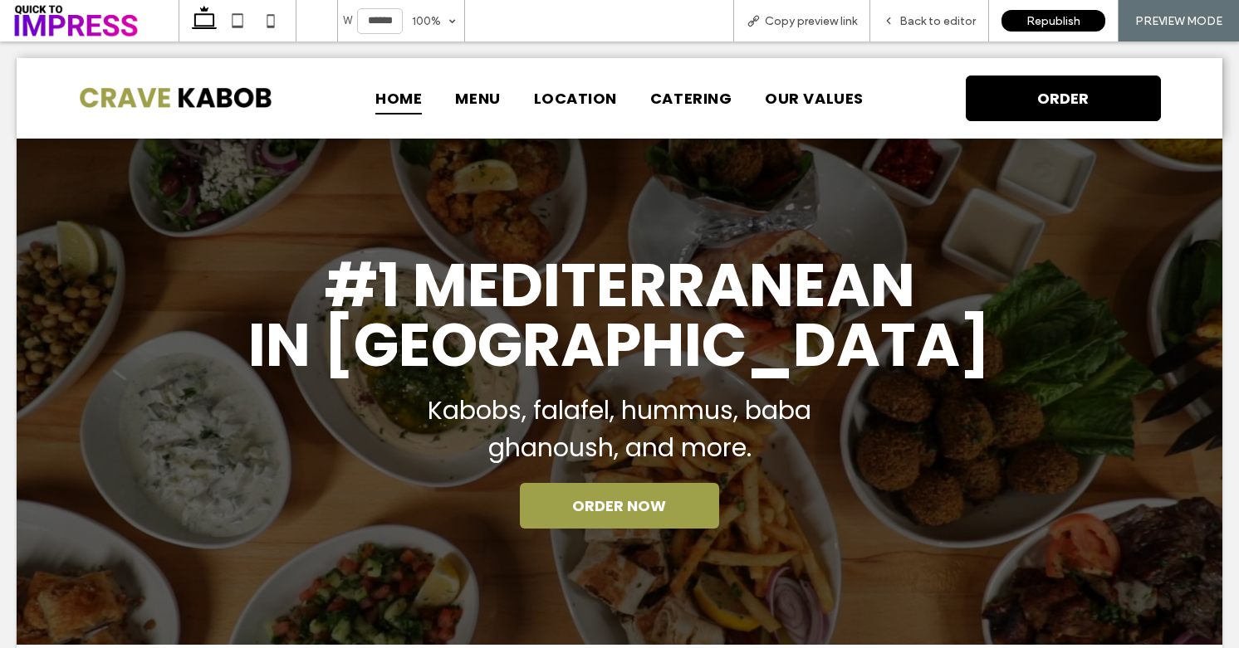
scroll to position [0, 0]
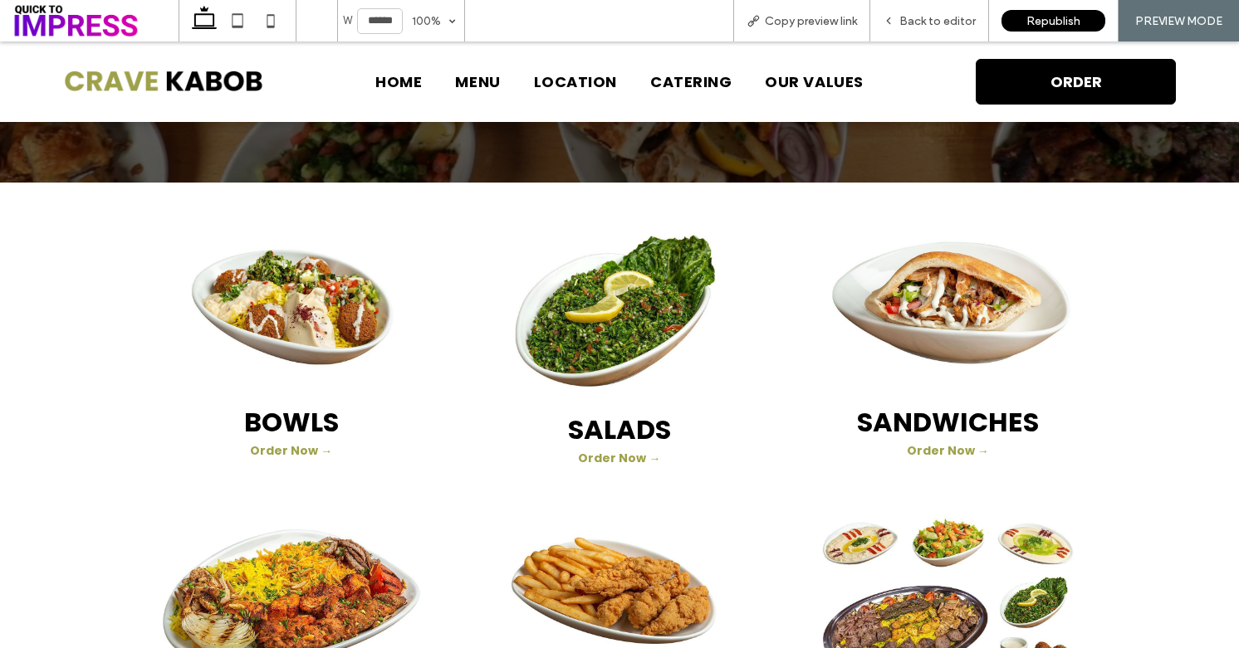
scroll to position [537, 0]
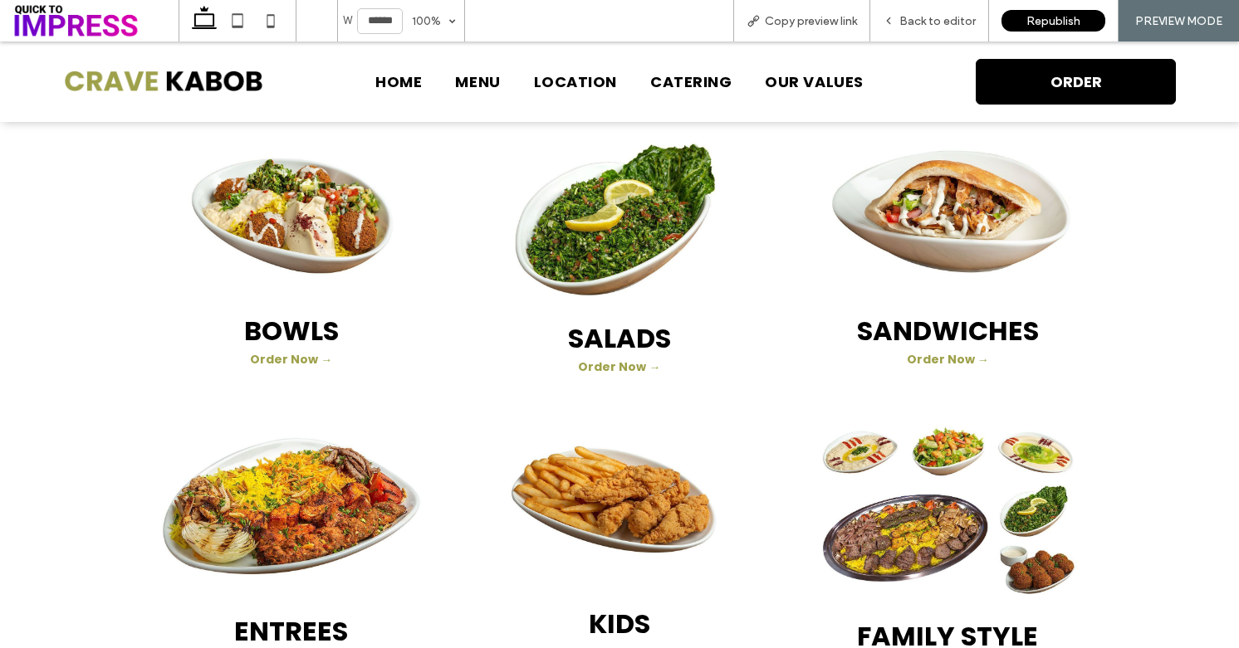
click at [599, 329] on strong "SALADS" at bounding box center [619, 338] width 103 height 37
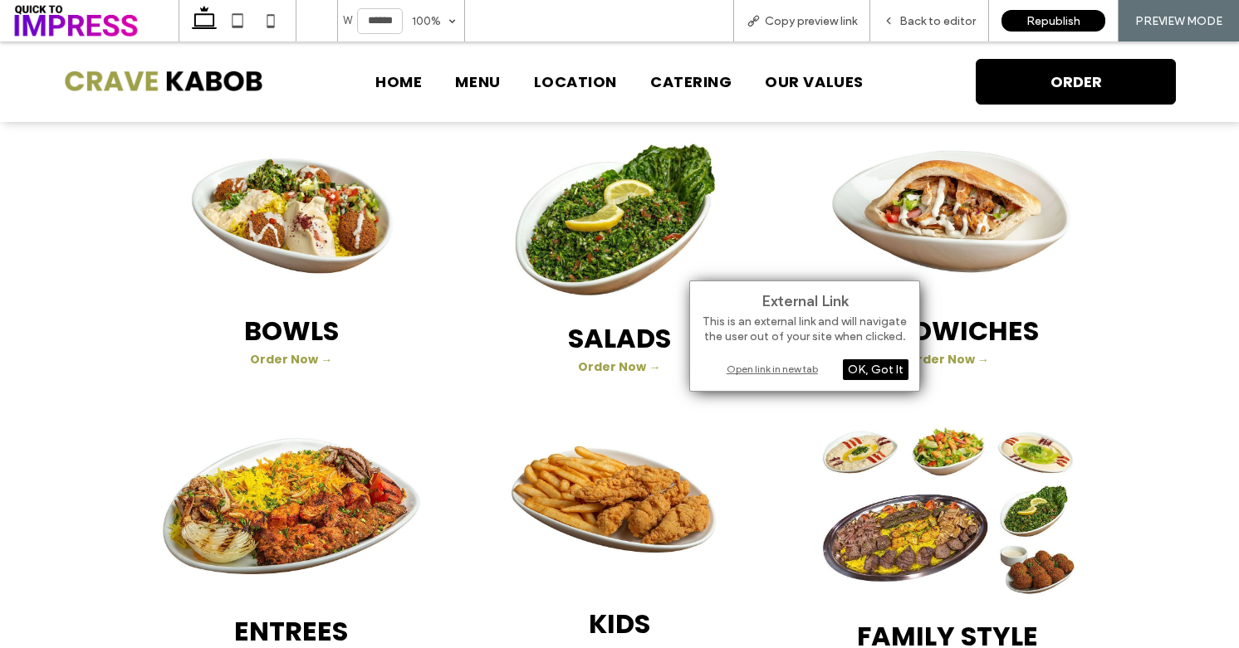
click at [804, 372] on div "Open link in new tab" at bounding box center [805, 368] width 208 height 17
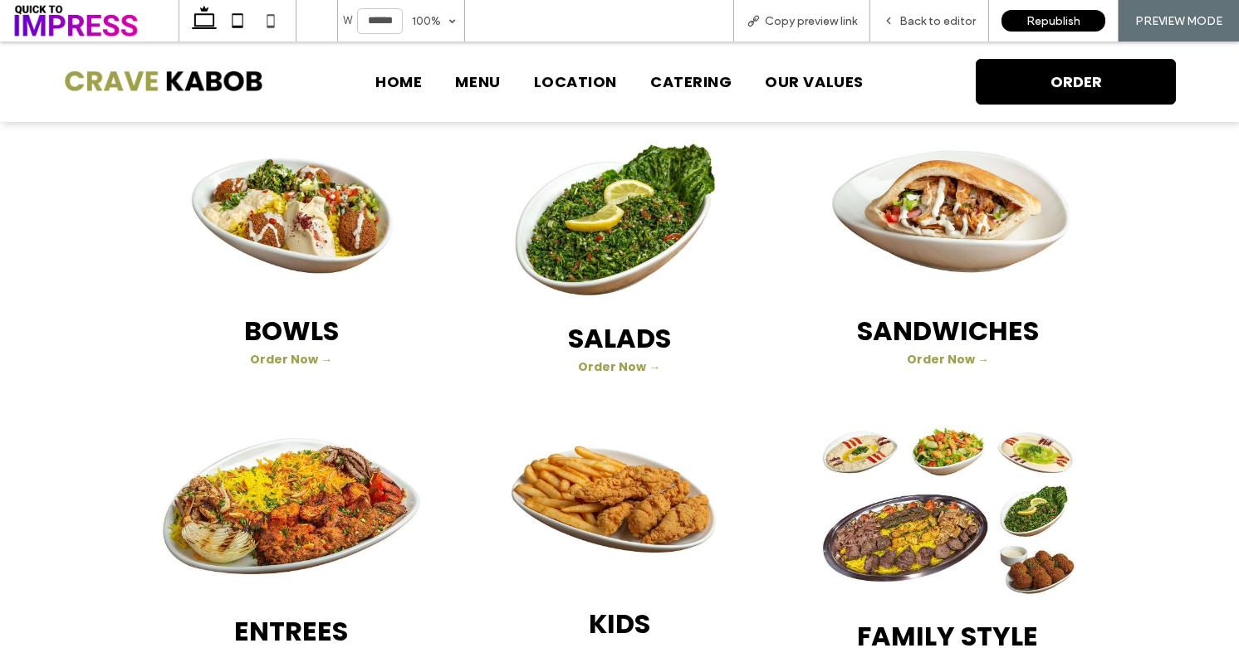
click at [242, 24] on icon at bounding box center [237, 20] width 33 height 33
type input "*****"
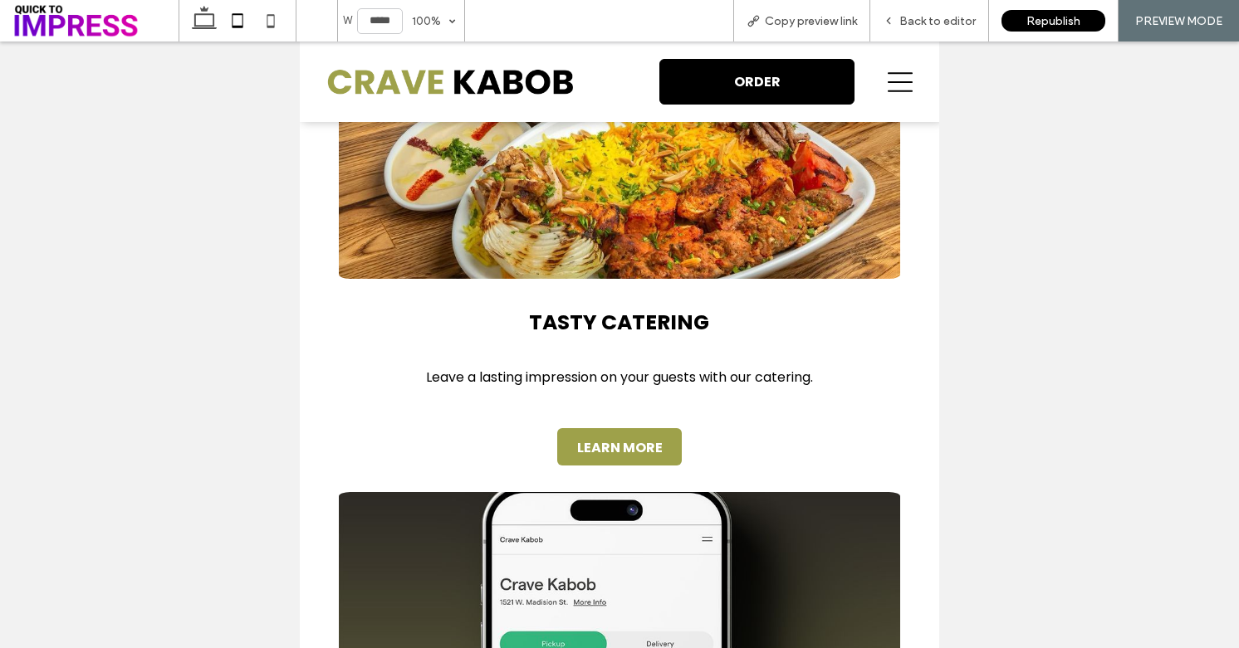
scroll to position [1639, 0]
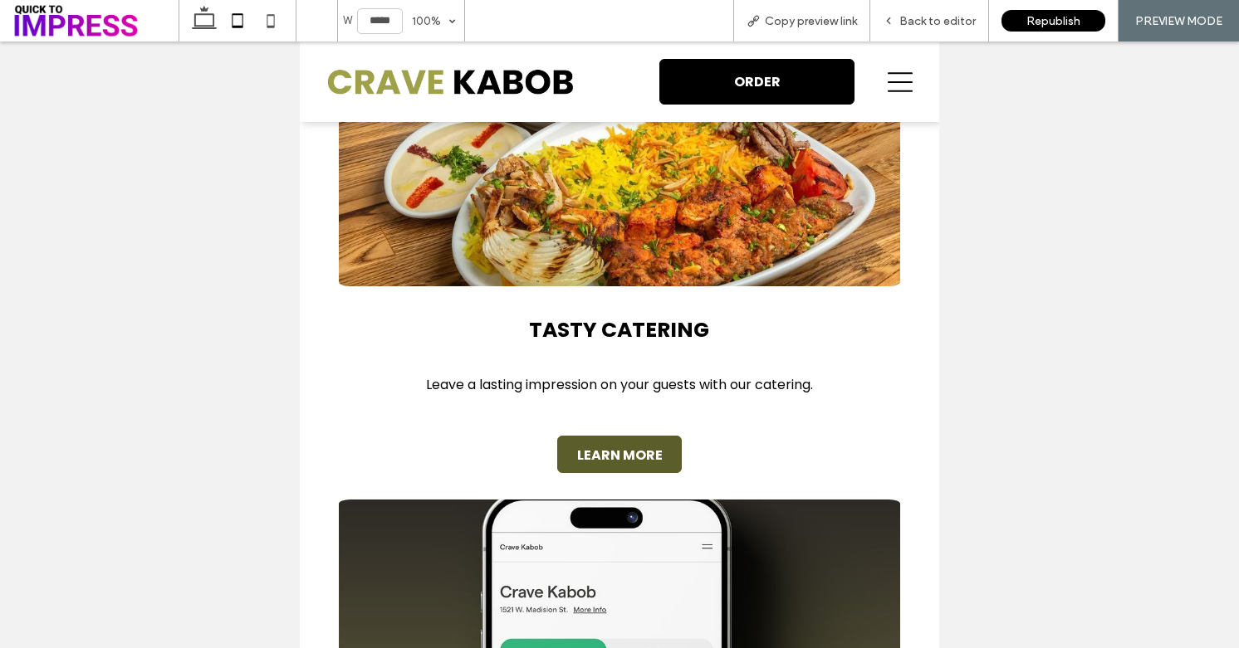
click at [623, 437] on span "LEARN MORE" at bounding box center [619, 455] width 97 height 37
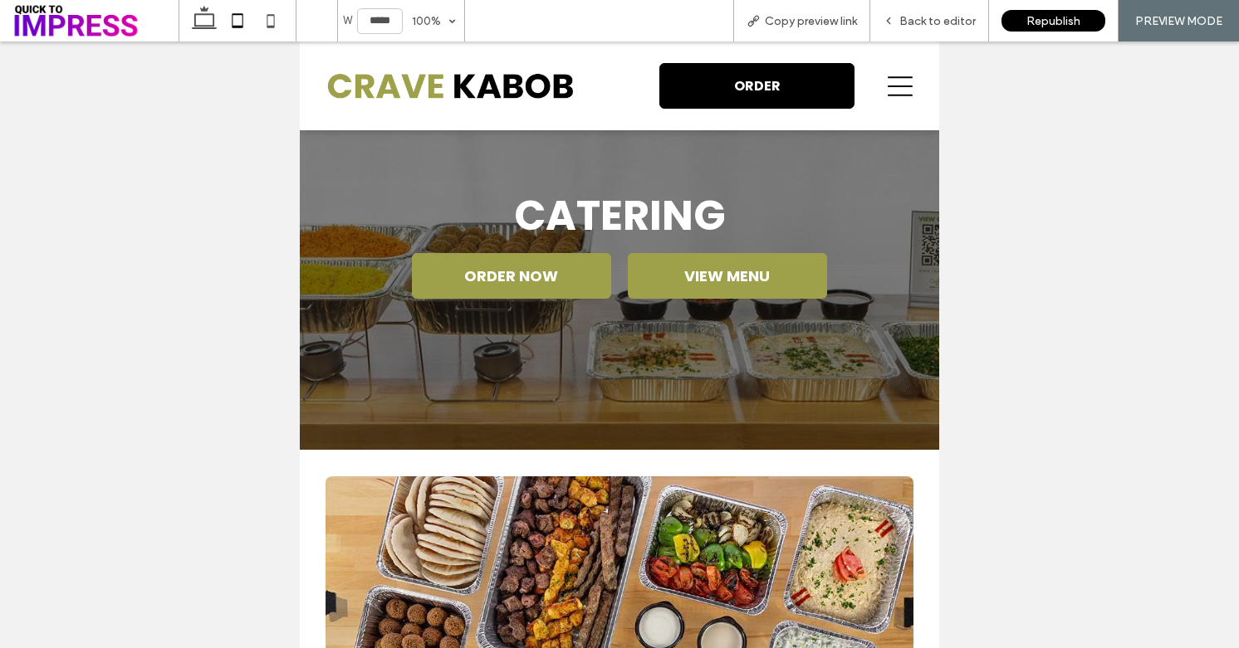
click at [887, 81] on icon at bounding box center [899, 86] width 25 height 25
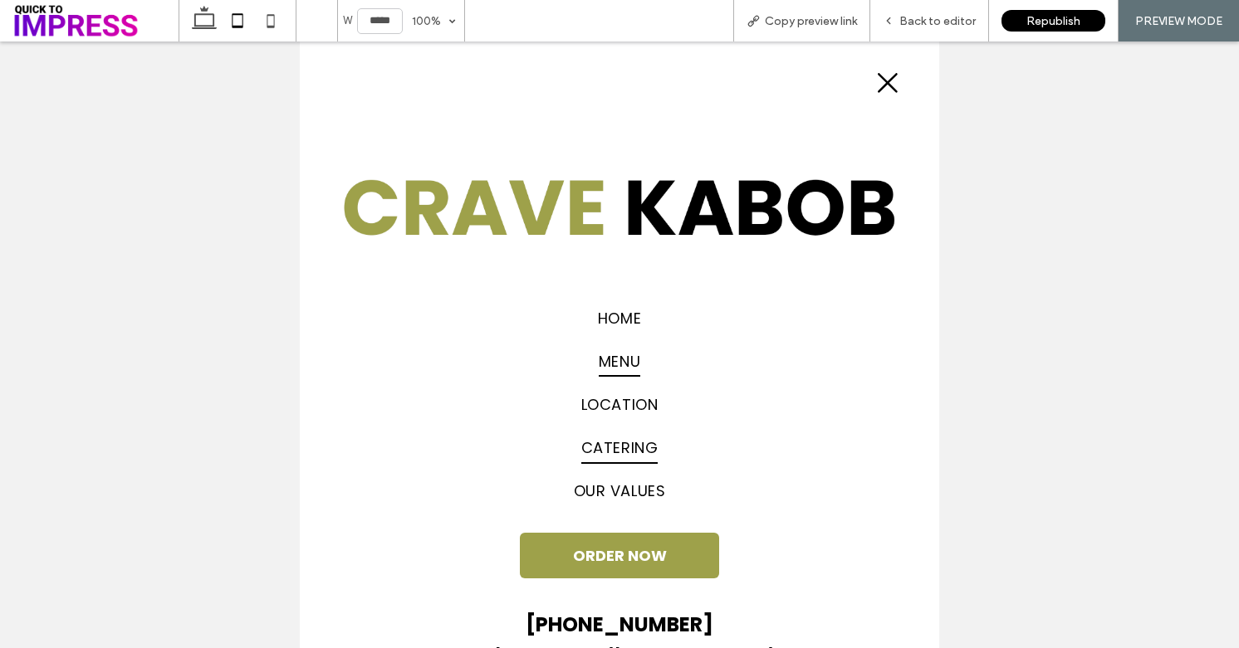
click at [614, 375] on span "MENU" at bounding box center [620, 361] width 42 height 32
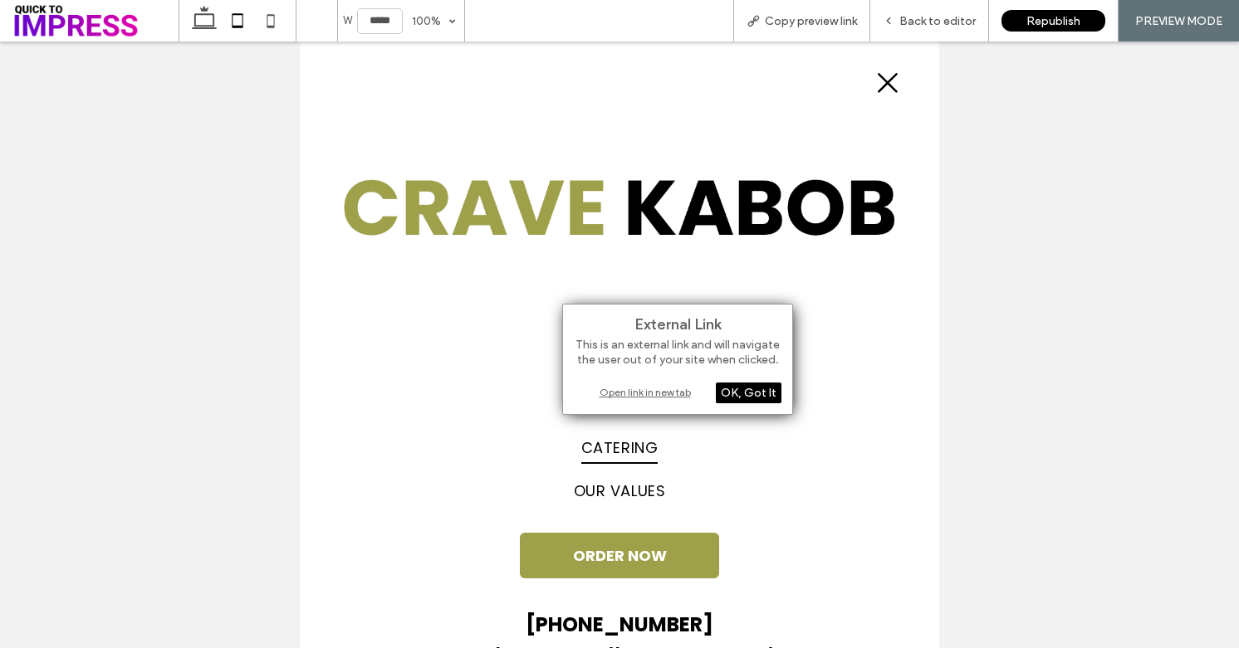
click at [749, 389] on div "OK, Got It" at bounding box center [749, 393] width 66 height 21
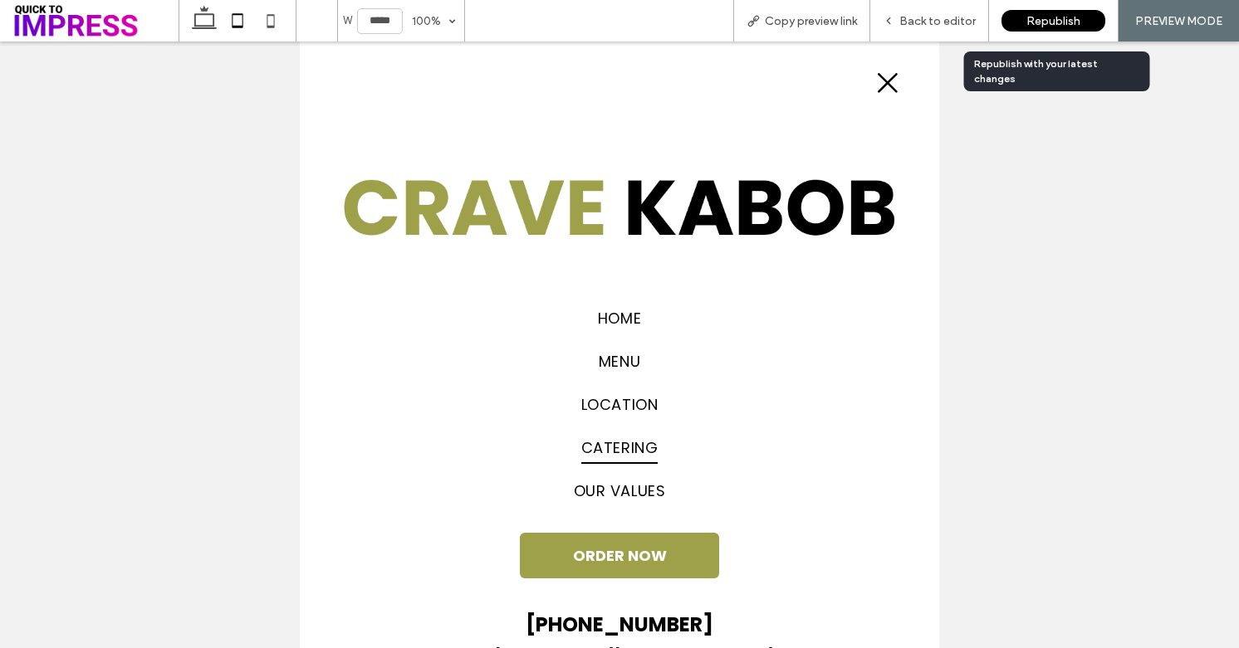
click at [1029, 17] on span "Republish" at bounding box center [1053, 21] width 54 height 14
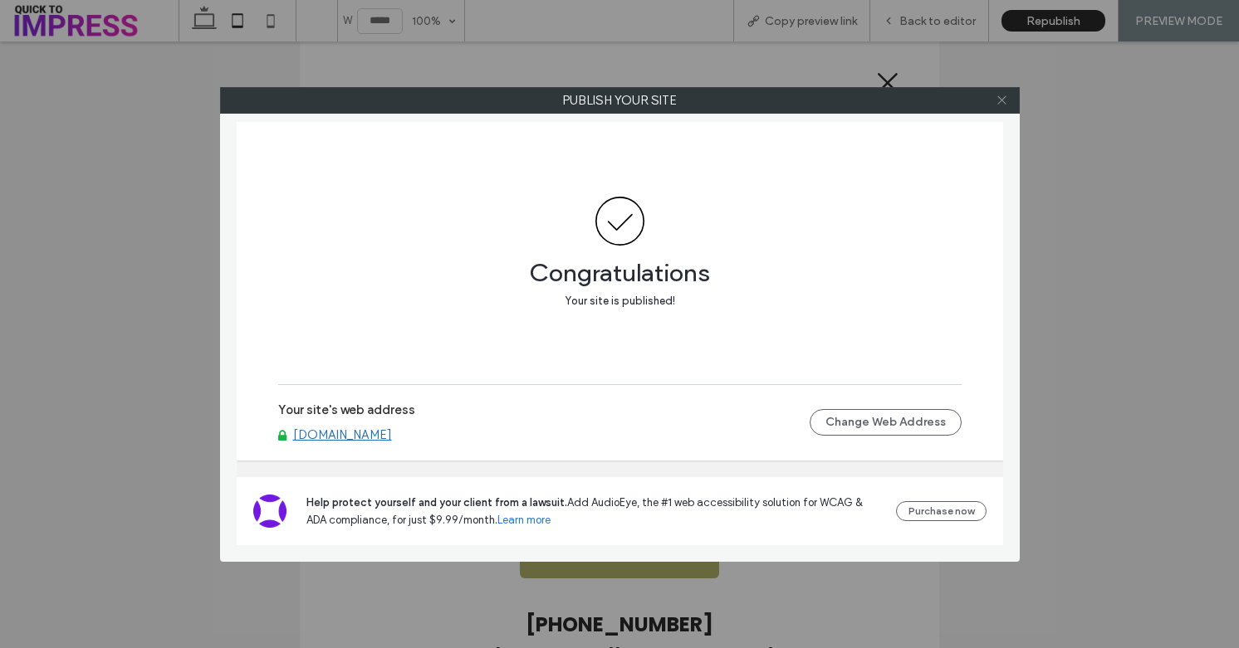
click at [996, 97] on icon at bounding box center [1001, 100] width 12 height 12
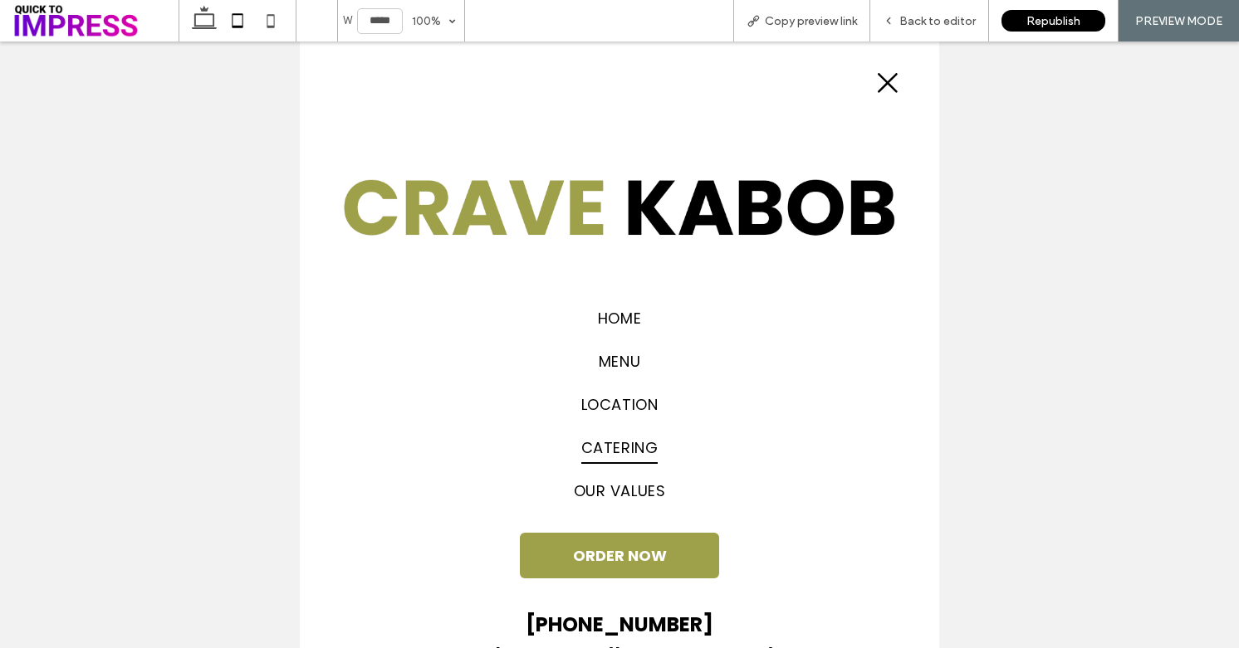
click at [901, 76] on div at bounding box center [619, 82] width 588 height 57
click at [892, 76] on icon at bounding box center [887, 83] width 25 height 25
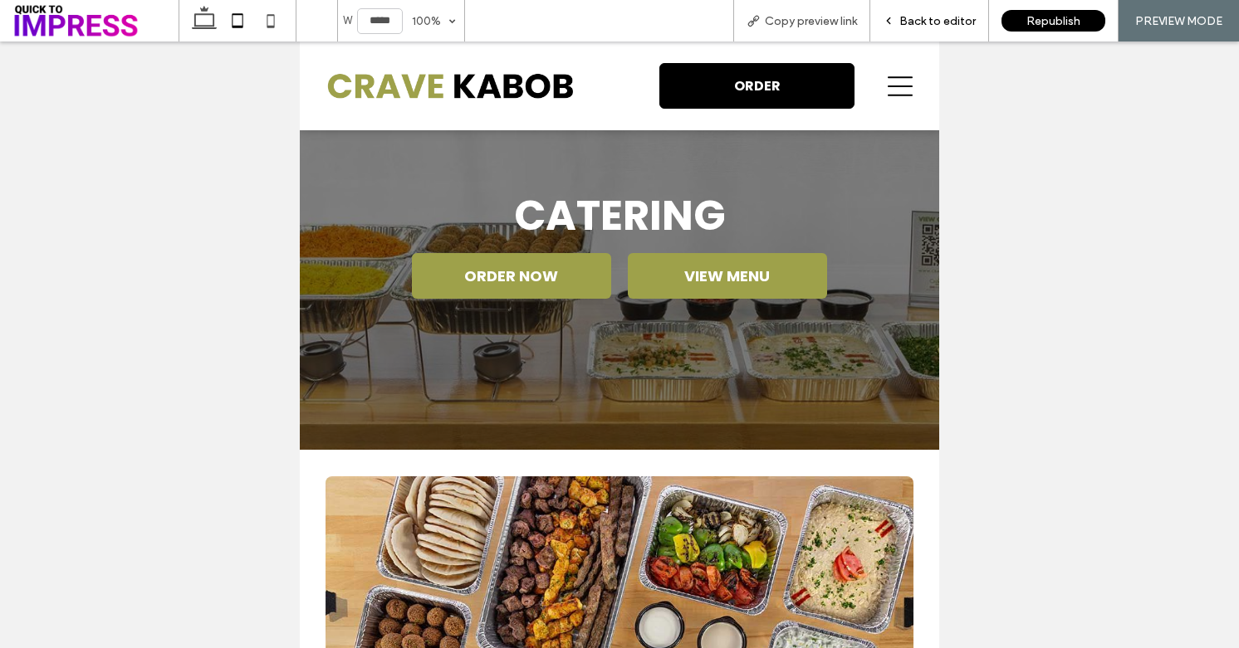
click at [912, 18] on span "Back to editor" at bounding box center [937, 21] width 76 height 14
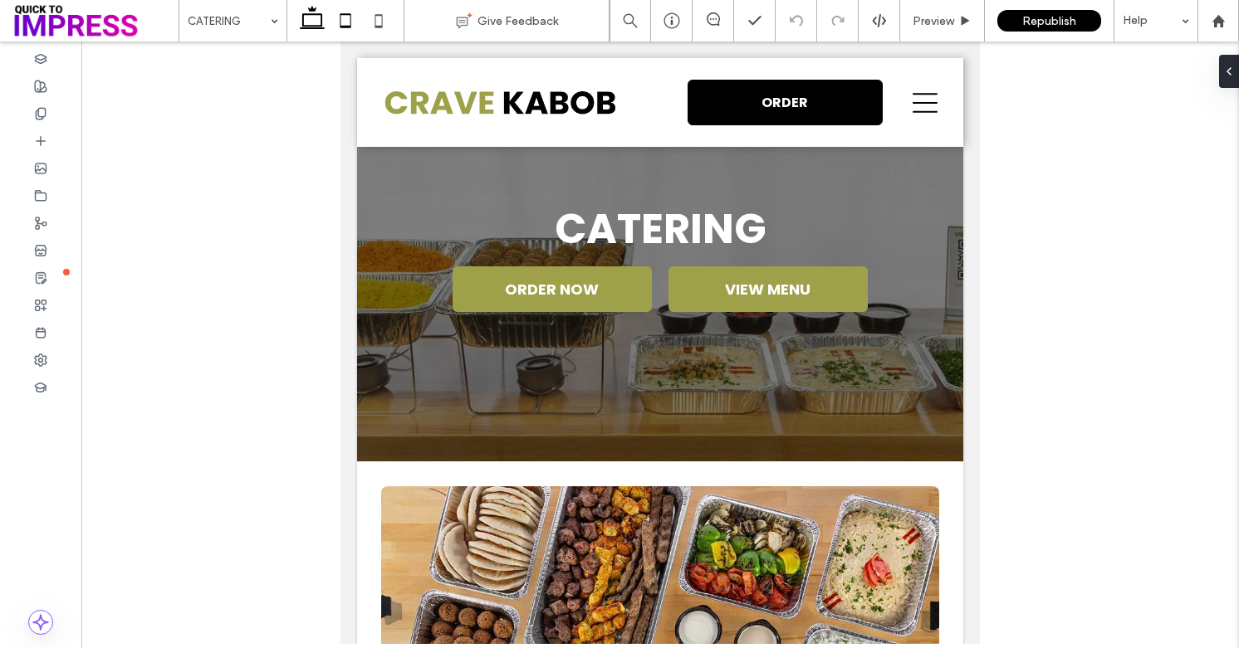
click at [312, 23] on icon at bounding box center [312, 20] width 33 height 33
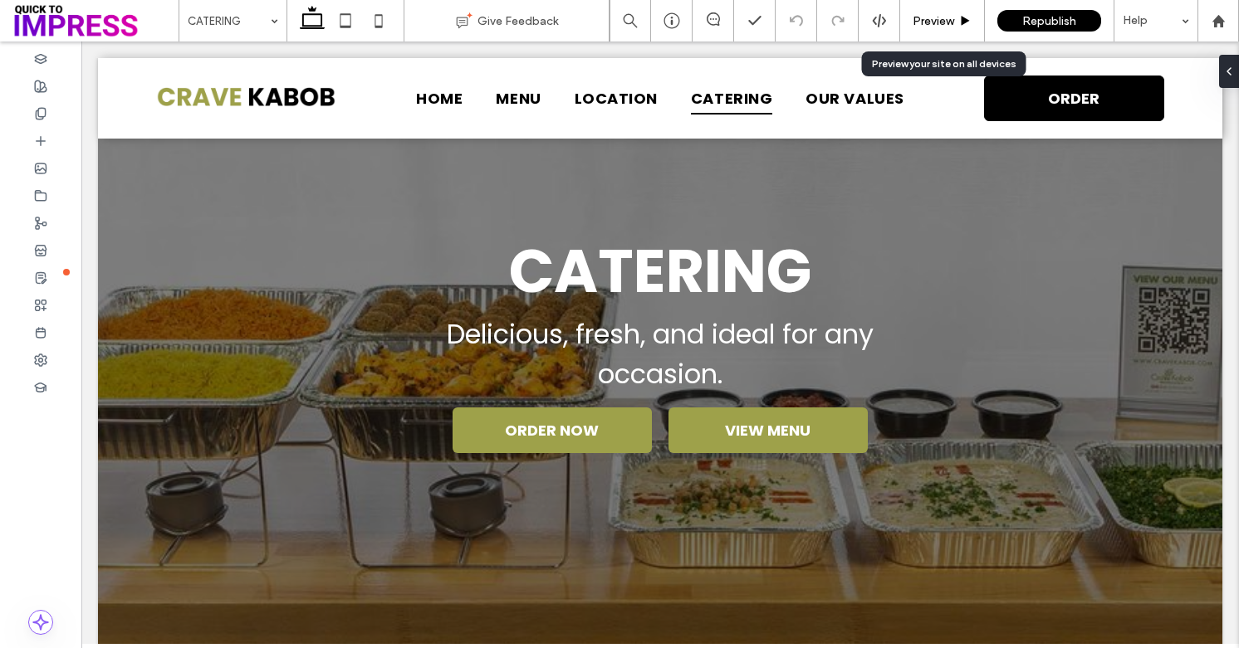
click at [931, 26] on span "Preview" at bounding box center [933, 21] width 42 height 14
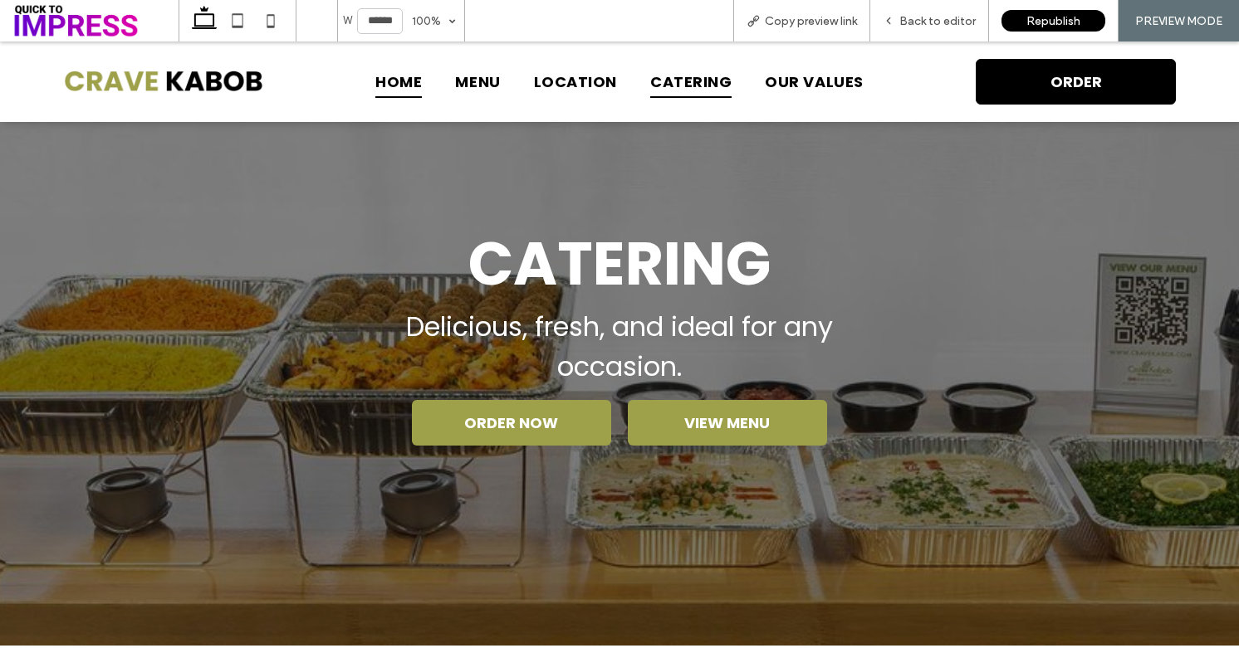
click at [405, 87] on span "HOME" at bounding box center [398, 82] width 46 height 32
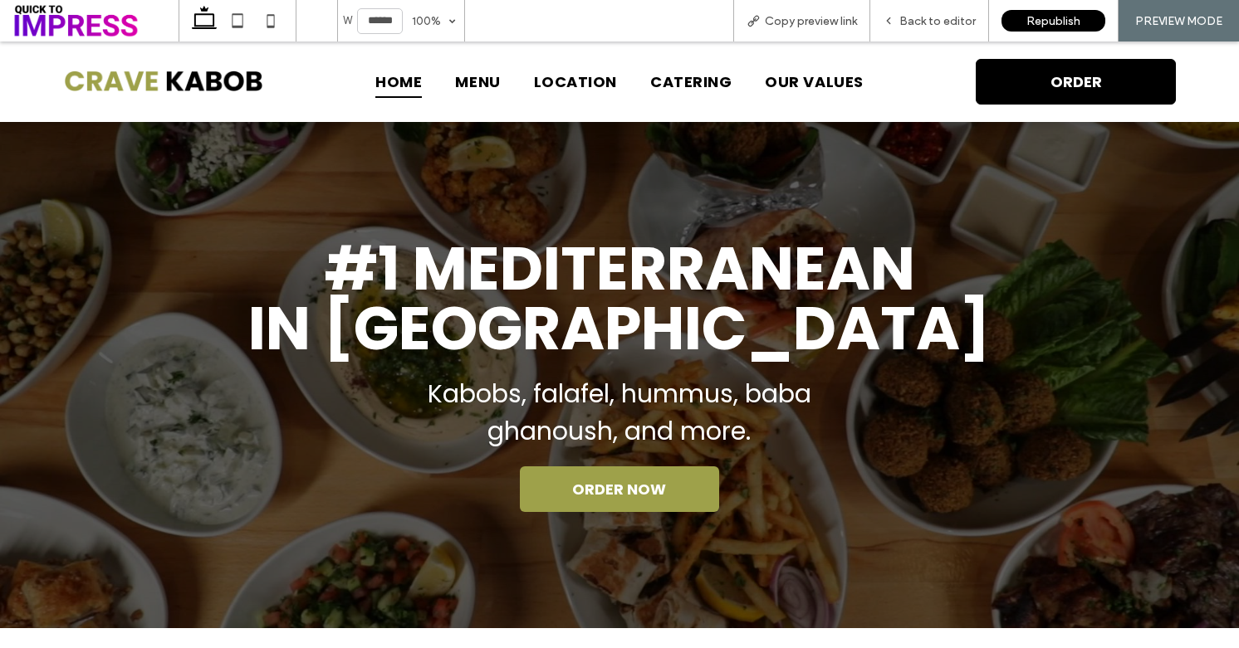
click at [1062, 89] on span "ORDER" at bounding box center [1075, 81] width 63 height 39
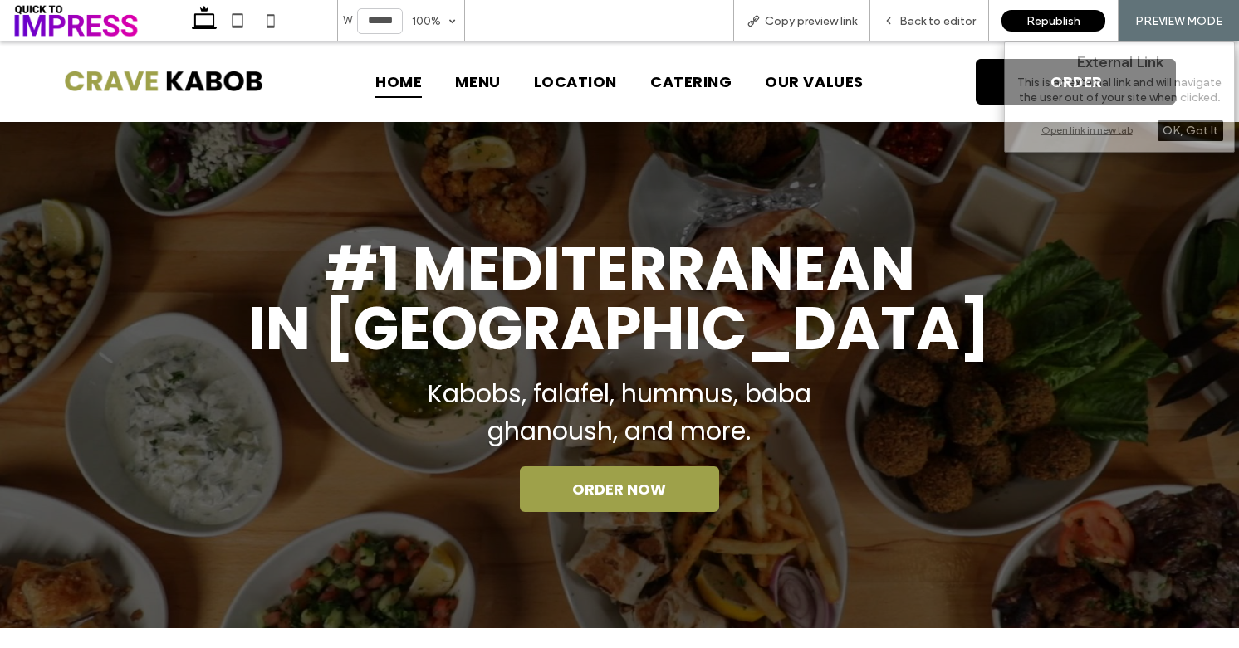
click at [858, 140] on div "#1 Mediterranean in chicago Kabobs, falafel, hummus, baba ghanoush, and more. O…" at bounding box center [619, 375] width 996 height 506
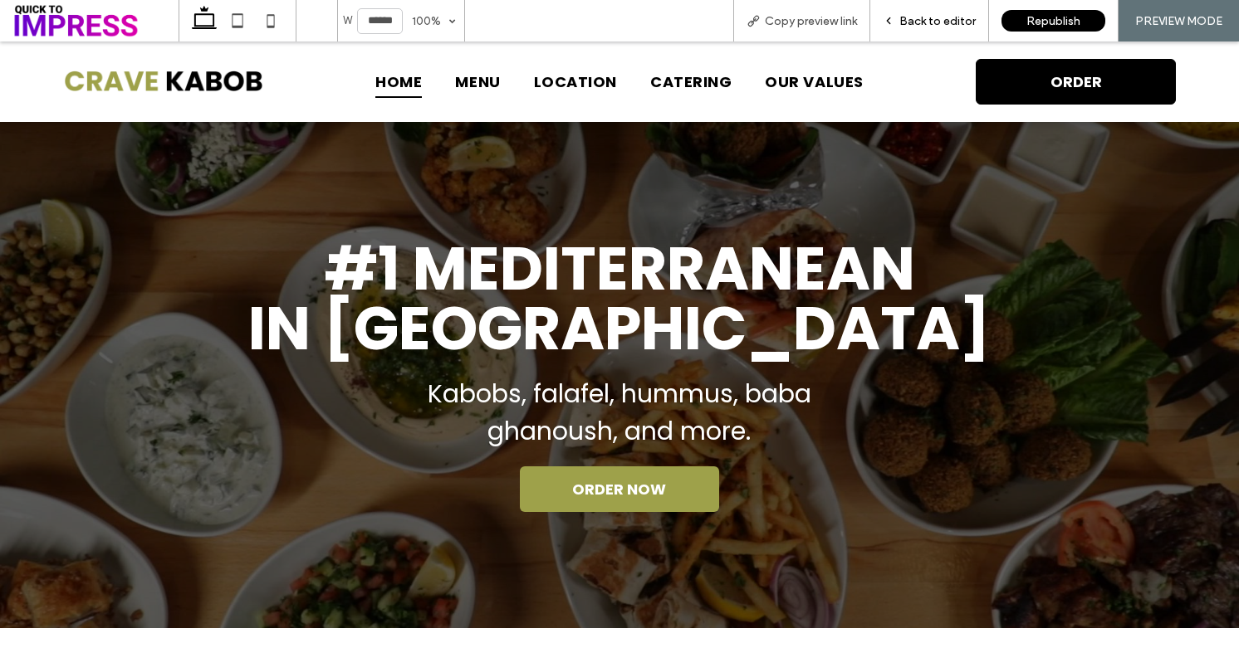
click at [900, 3] on div "Back to editor" at bounding box center [929, 21] width 119 height 42
click at [904, 18] on span "Back to editor" at bounding box center [937, 21] width 76 height 14
